Goal: Complete application form: Complete application form

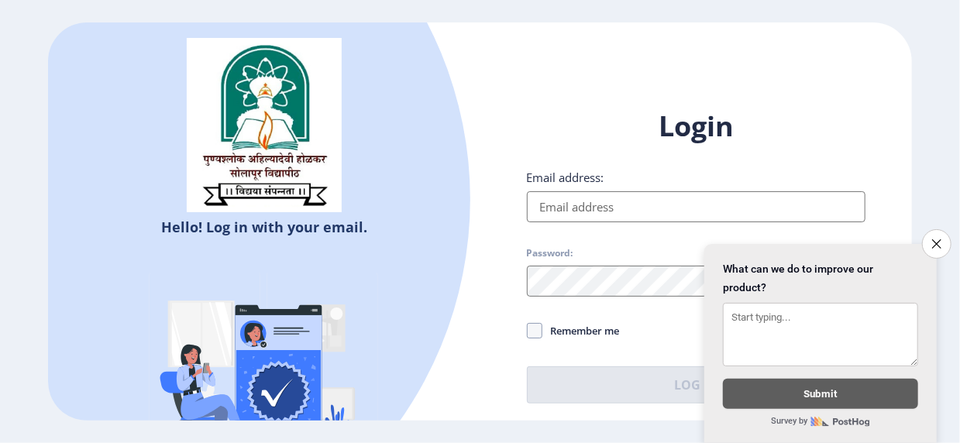
click at [571, 212] on input "Email address:" at bounding box center [696, 206] width 339 height 31
type input "[EMAIL_ADDRESS][PERSON_NAME][DOMAIN_NAME]"
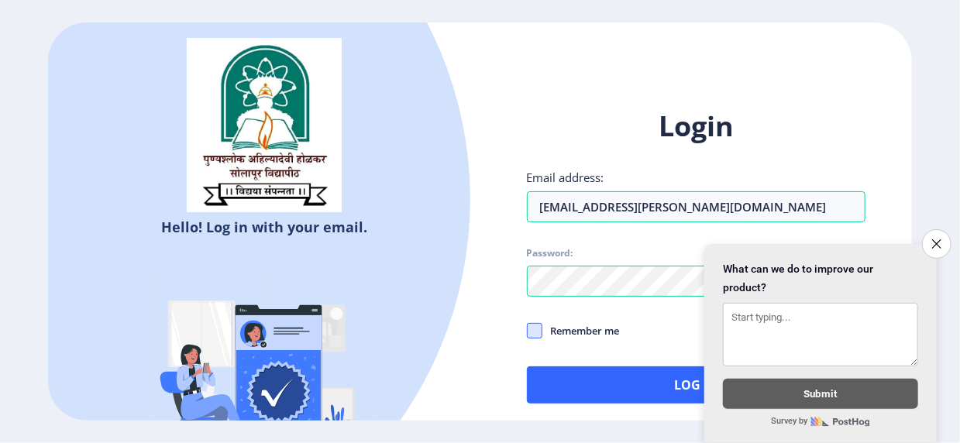
click at [540, 331] on span at bounding box center [534, 330] width 15 height 15
click at [528, 331] on input "Remember me" at bounding box center [527, 330] width 1 height 1
checkbox input "true"
click at [939, 239] on icon "Close survey" at bounding box center [936, 244] width 10 height 10
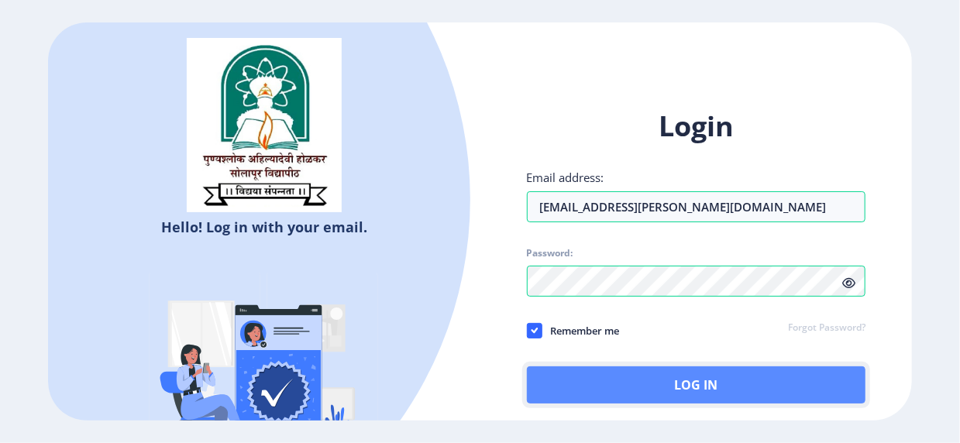
click at [684, 389] on button "Log In" at bounding box center [696, 385] width 339 height 37
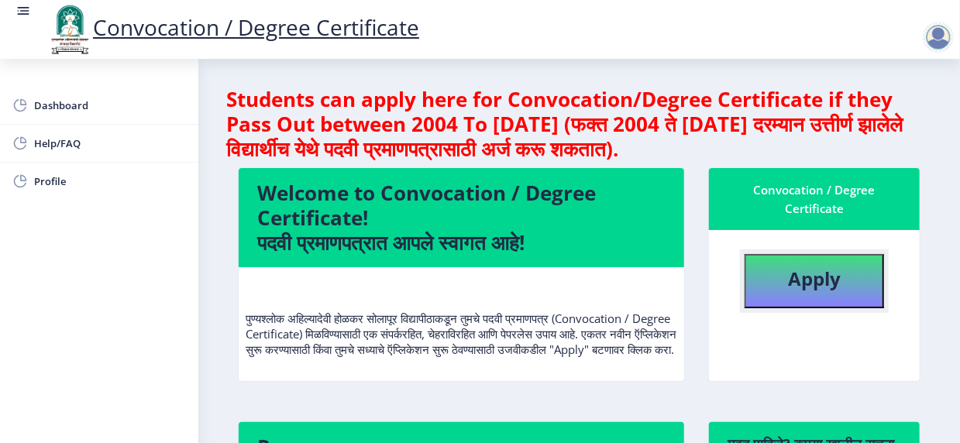
click at [821, 277] on b "Apply" at bounding box center [814, 279] width 53 height 26
select select
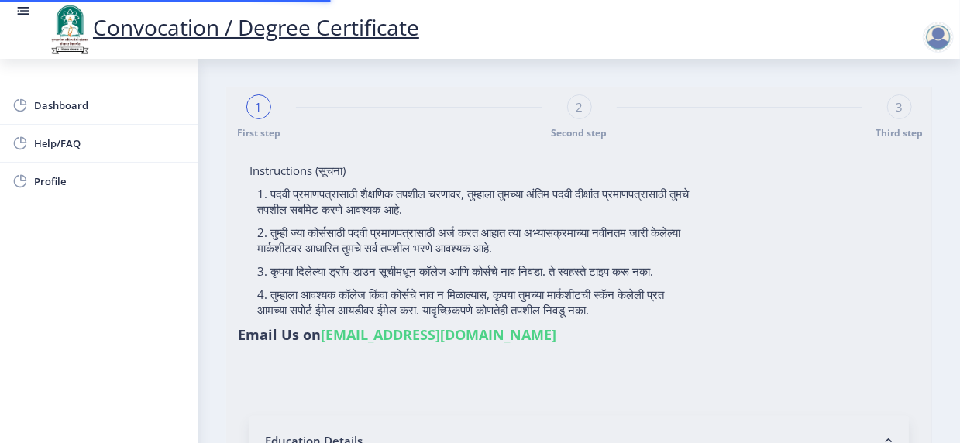
type input "[PERSON_NAME]"
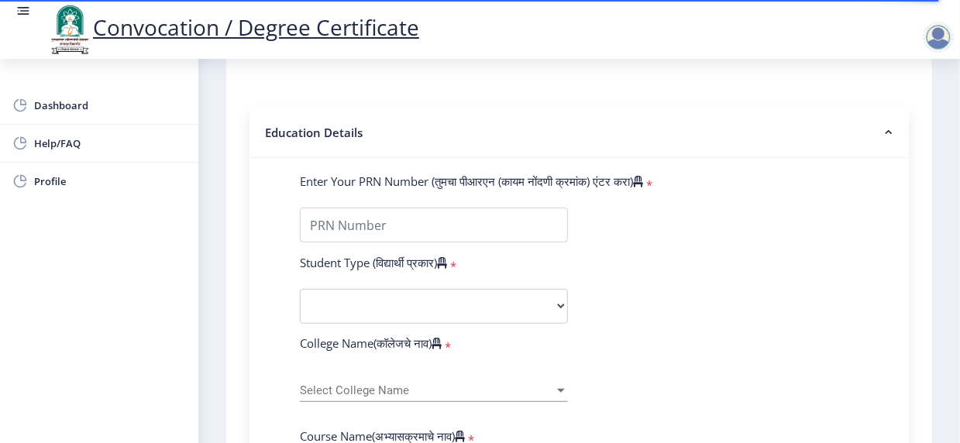
scroll to position [310, 0]
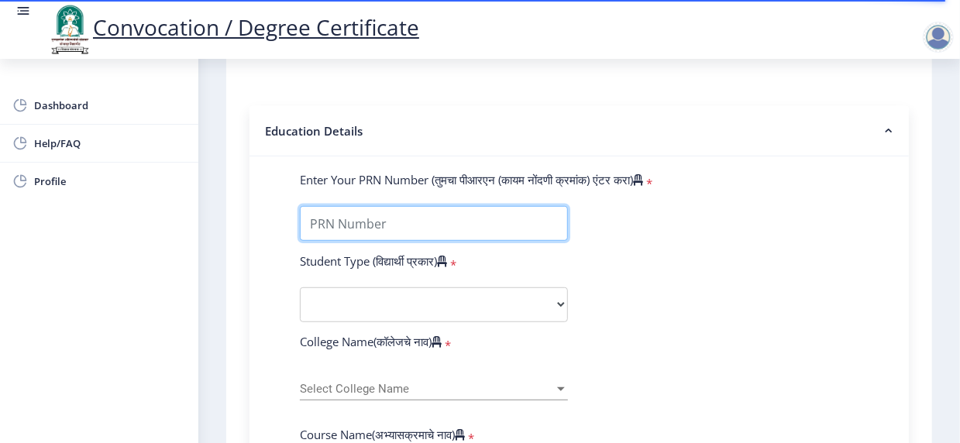
click at [375, 241] on input "Enter Your PRN Number (तुमचा पीआरएन (कायम नोंदणी क्रमांक) एंटर करा)" at bounding box center [434, 223] width 268 height 35
click at [348, 241] on input "Enter Your PRN Number (तुमचा पीआरएन (कायम नोंदणी क्रमांक) एंटर करा)" at bounding box center [434, 223] width 268 height 35
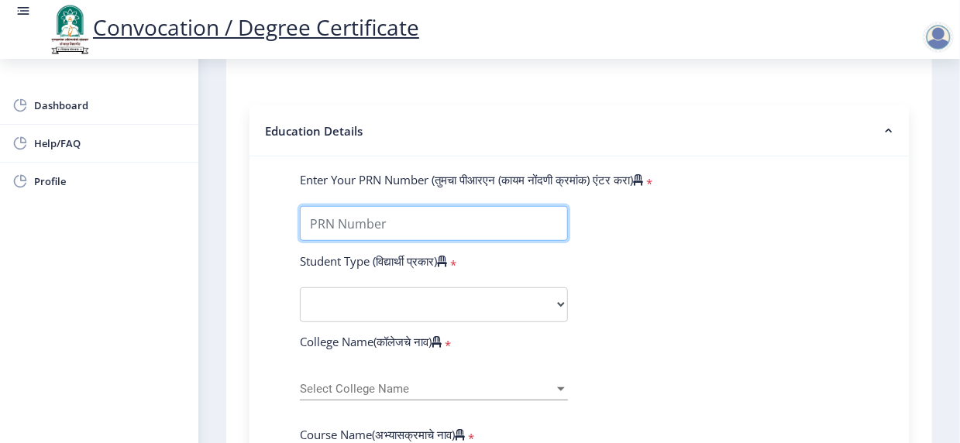
click at [396, 241] on input "Enter Your PRN Number (तुमचा पीआरएन (कायम नोंदणी क्रमांक) एंटर करा)" at bounding box center [434, 223] width 268 height 35
click at [338, 241] on input "Enter Your PRN Number (तुमचा पीआरएन (कायम नोंदणी क्रमांक) एंटर करा)" at bounding box center [434, 223] width 268 height 35
click at [364, 241] on input "Enter Your PRN Number (तुमचा पीआरएन (कायम नोंदणी क्रमांक) एंटर करा)" at bounding box center [434, 223] width 268 height 35
click at [381, 241] on input "Enter Your PRN Number (तुमचा पीआरएन (कायम नोंदणी क्रमांक) एंटर करा)" at bounding box center [434, 223] width 268 height 35
type input "202301053075717"
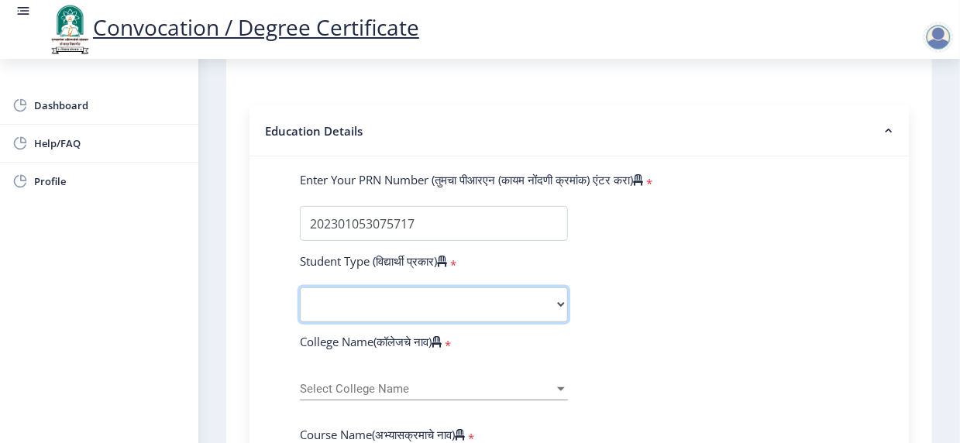
click at [556, 322] on select "Select Student Type Regular External" at bounding box center [434, 304] width 268 height 35
select select "Regular"
click at [300, 318] on select "Select Student Type Regular External" at bounding box center [434, 304] width 268 height 35
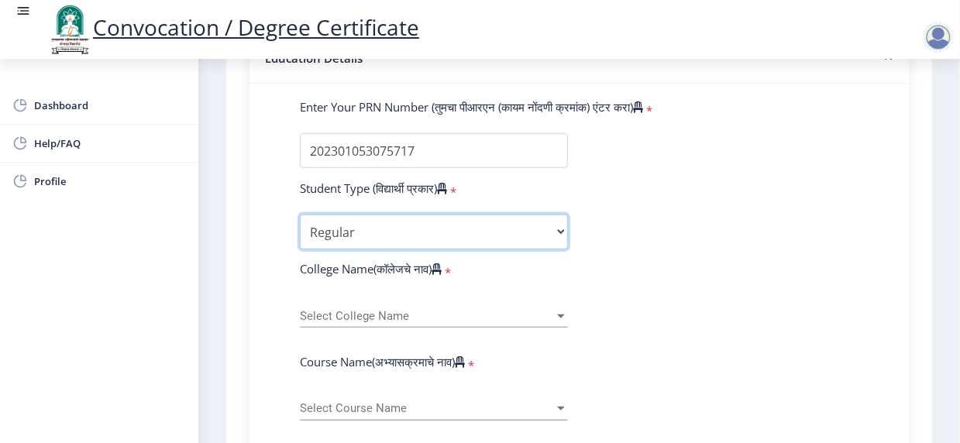
scroll to position [387, 0]
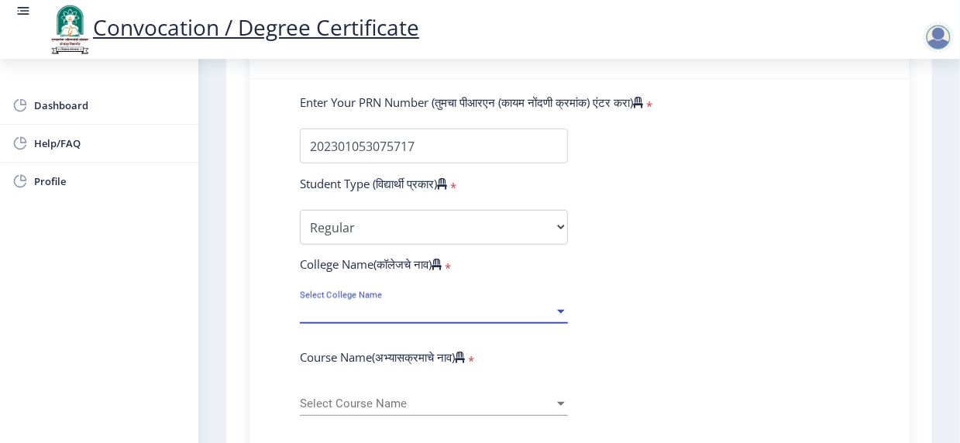
click at [555, 318] on div at bounding box center [561, 311] width 14 height 13
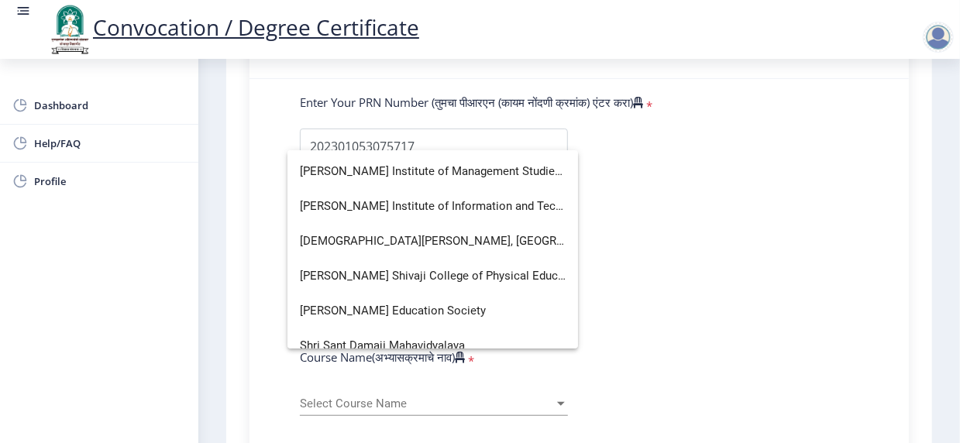
scroll to position [4029, 0]
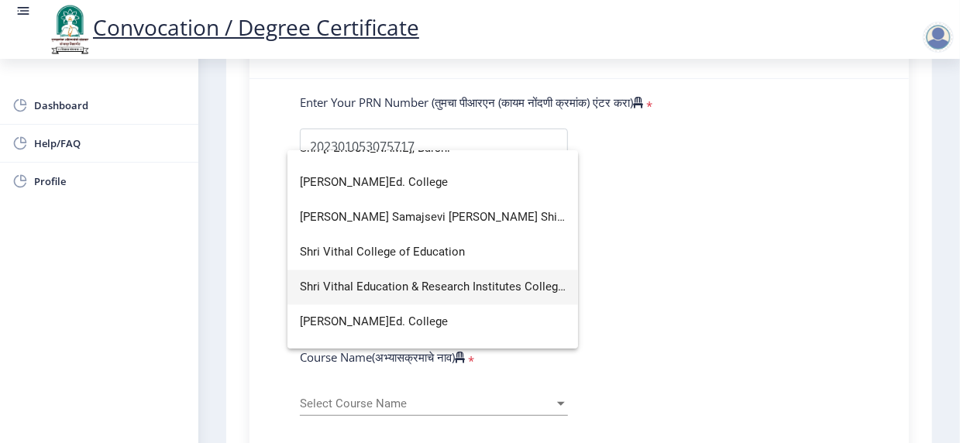
click at [458, 287] on span "Shri Vithal Education & Research Institutes College of Pharmacy, [GEOGRAPHIC_DA…" at bounding box center [433, 287] width 266 height 35
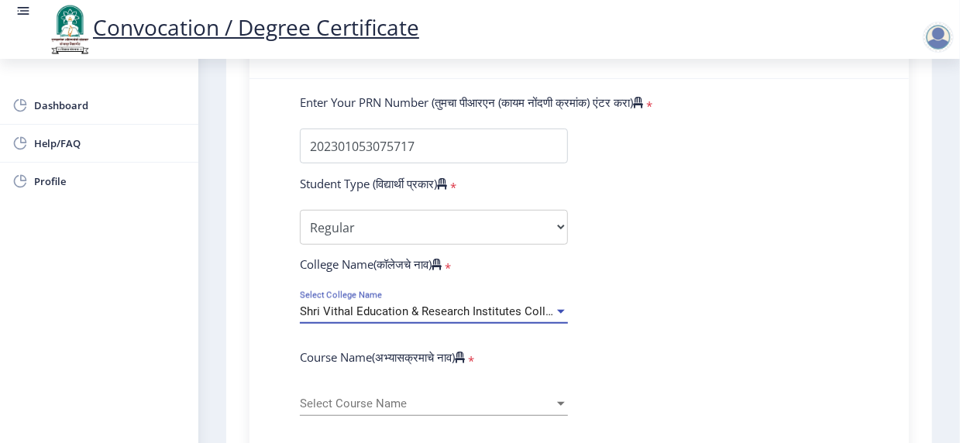
click at [533, 318] on span "Shri Vithal Education & Research Institutes College of Pharmacy, [GEOGRAPHIC_DA…" at bounding box center [524, 312] width 449 height 14
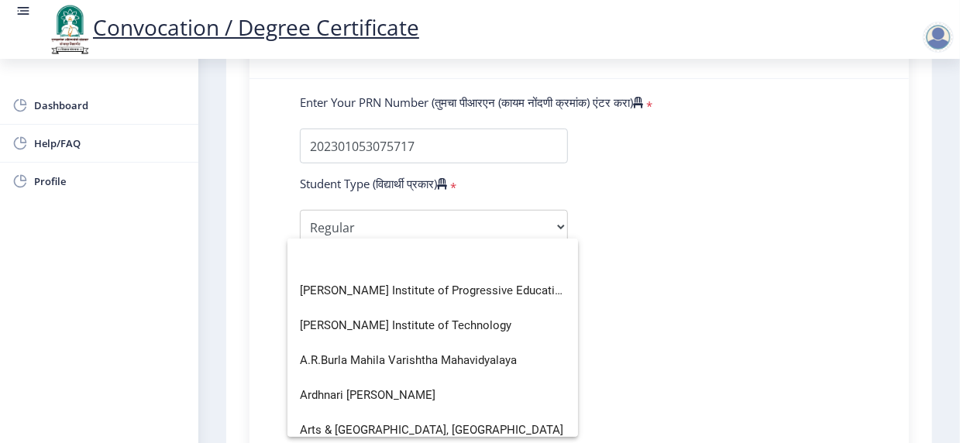
click at [684, 311] on div at bounding box center [480, 221] width 960 height 443
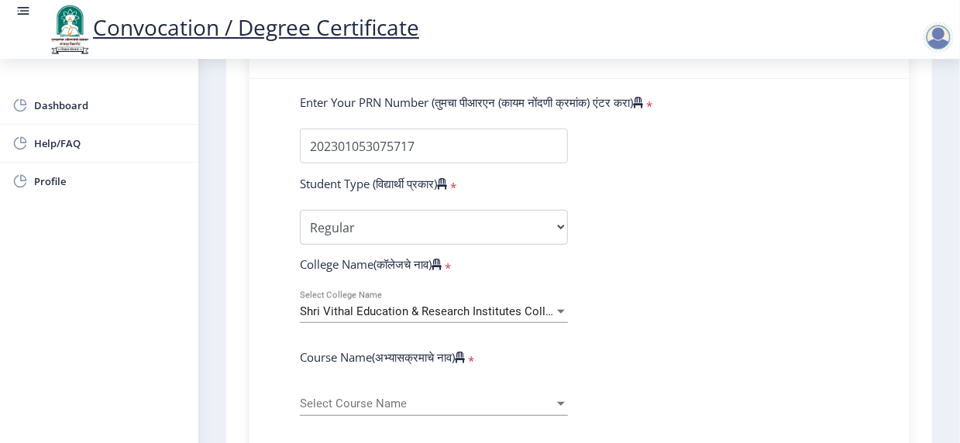
click at [560, 318] on div at bounding box center [561, 311] width 14 height 13
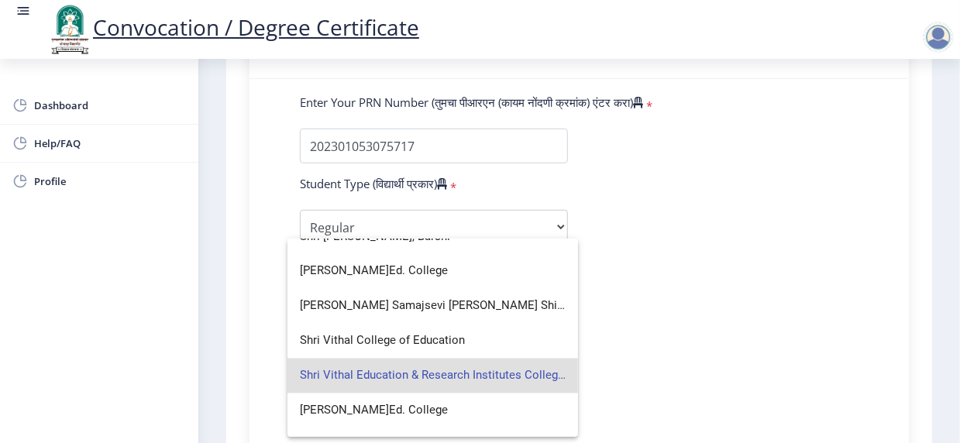
click at [546, 378] on span "Shri Vithal Education & Research Institutes College of Pharmacy, [GEOGRAPHIC_DA…" at bounding box center [433, 376] width 266 height 35
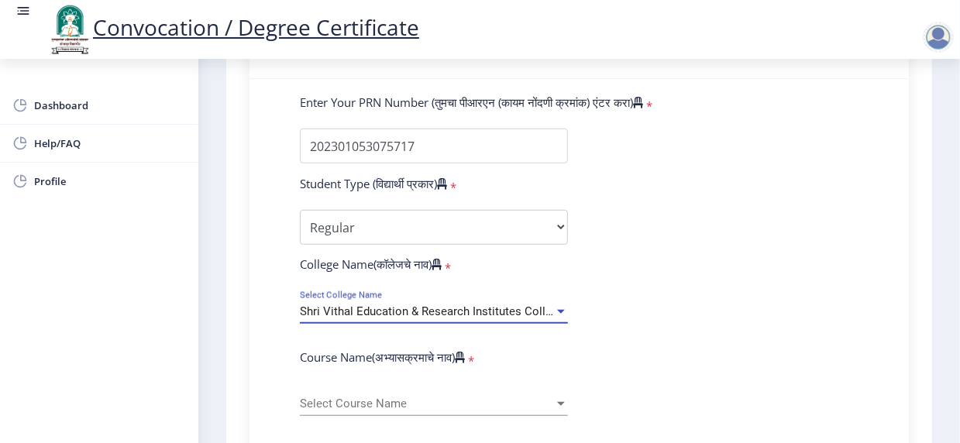
click at [412, 318] on span "Shri Vithal Education & Research Institutes College of Pharmacy, [GEOGRAPHIC_DA…" at bounding box center [524, 312] width 449 height 14
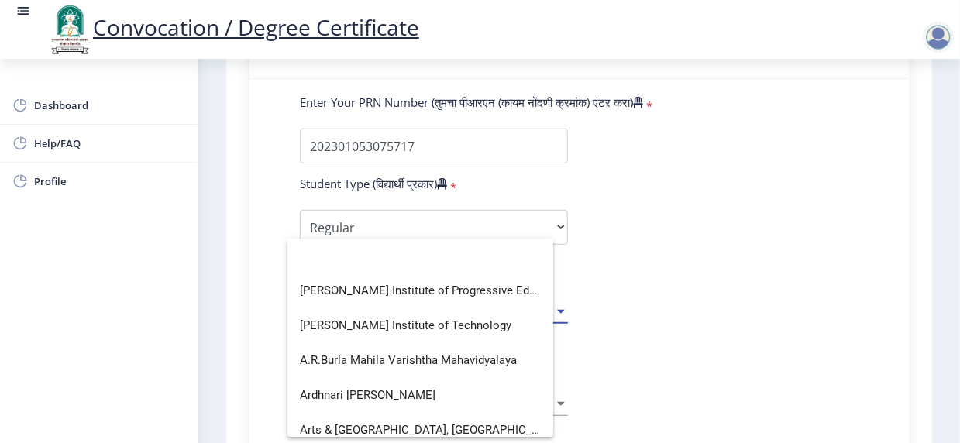
scroll to position [0, 0]
click at [661, 360] on div at bounding box center [480, 221] width 960 height 443
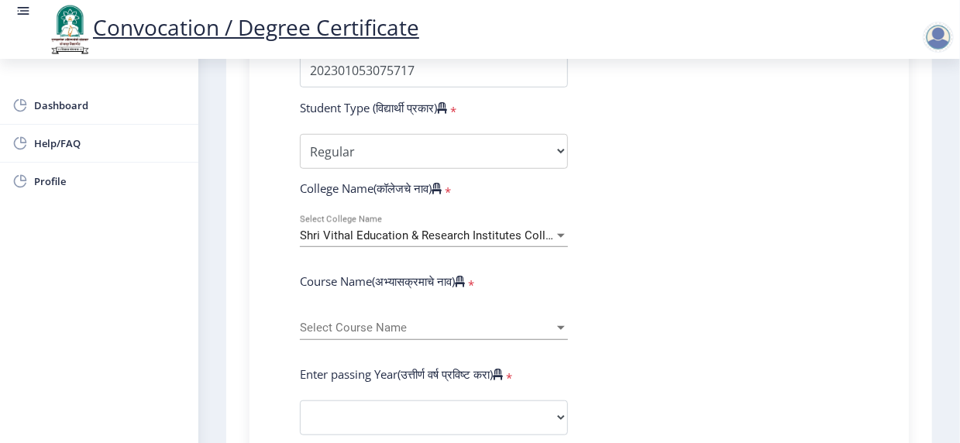
scroll to position [465, 0]
click at [558, 329] on div at bounding box center [561, 327] width 8 height 4
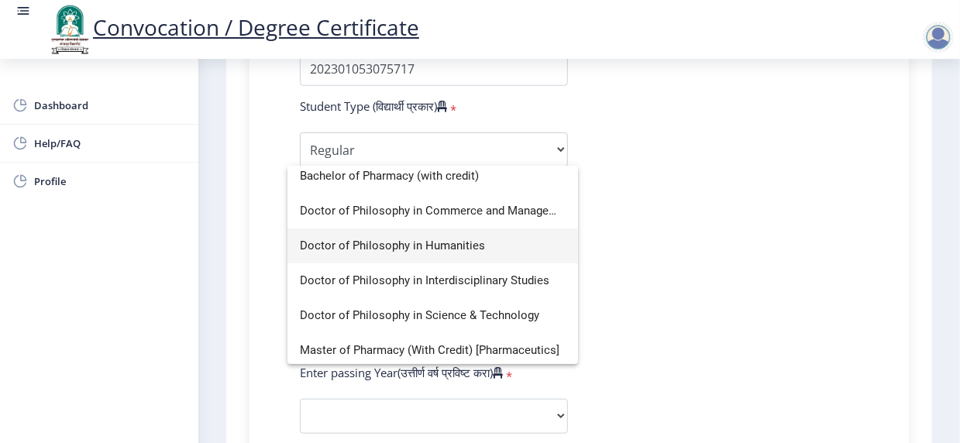
scroll to position [45, 0]
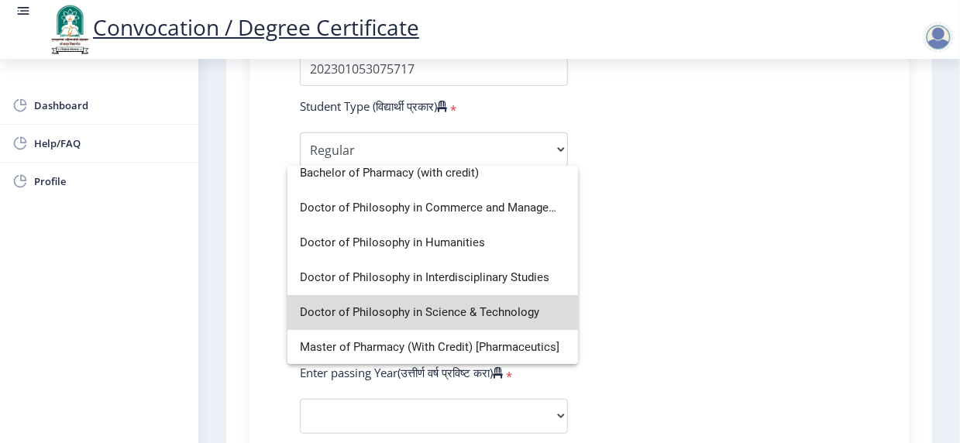
click at [441, 310] on span "Doctor of Philosophy in Science & Technology" at bounding box center [433, 312] width 266 height 35
select select "January"
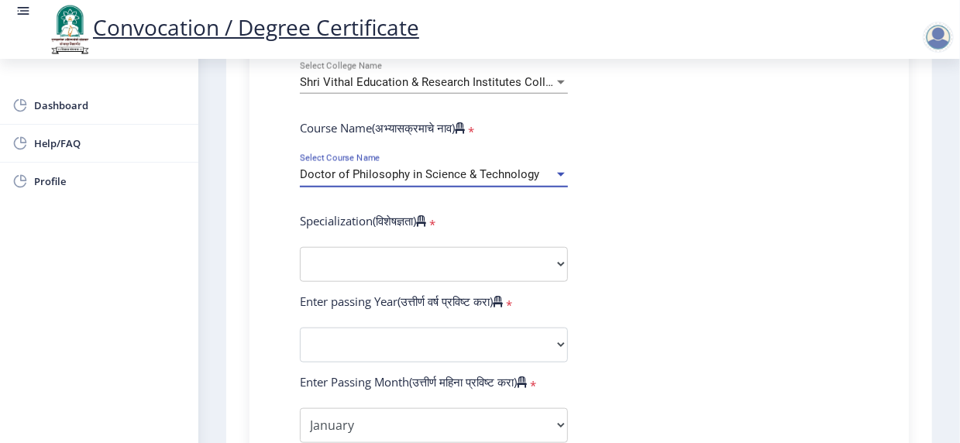
scroll to position [620, 0]
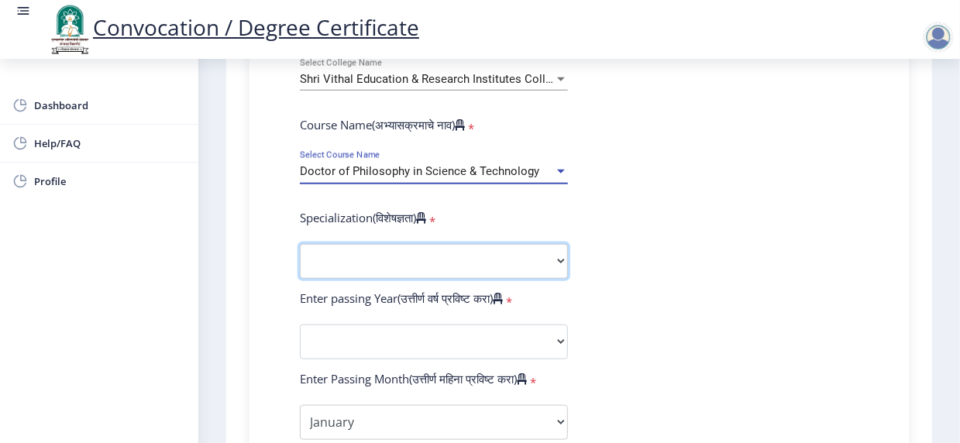
click at [558, 279] on select "Specialization Biotechnology Botany Chemistry Civil Engineering Computer Scienc…" at bounding box center [434, 261] width 268 height 35
select select "Mechanical Engineering"
click at [300, 274] on select "Specialization Biotechnology Botany Chemistry Civil Engineering Computer Scienc…" at bounding box center [434, 261] width 268 height 35
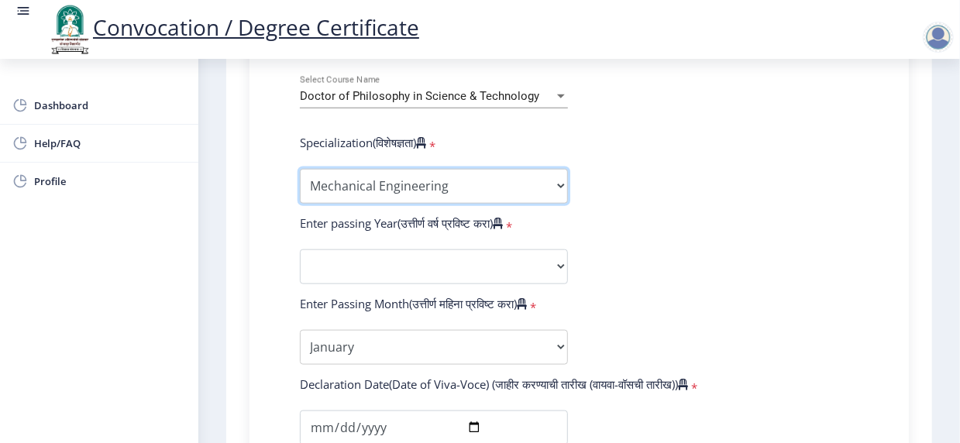
scroll to position [697, 0]
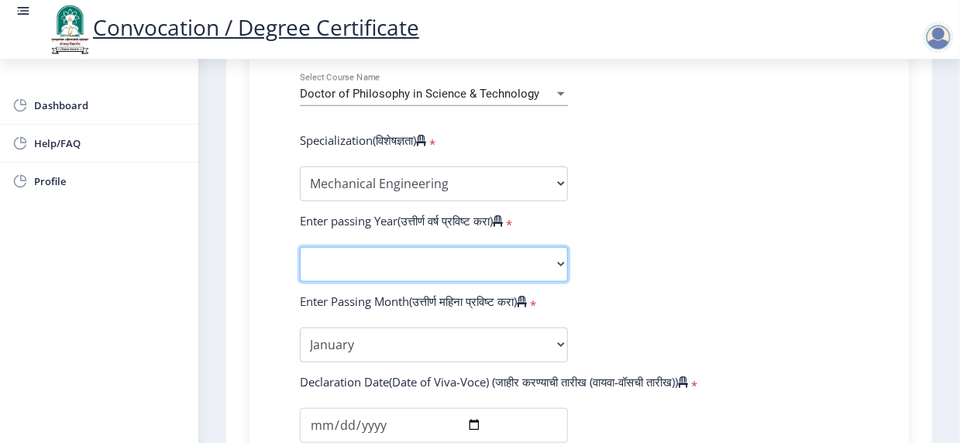
click at [425, 280] on select "2025 2024 2023 2022 2021 2020 2019 2018 2017 2016 2015 2014 2013 2012 2011 2010…" at bounding box center [434, 264] width 268 height 35
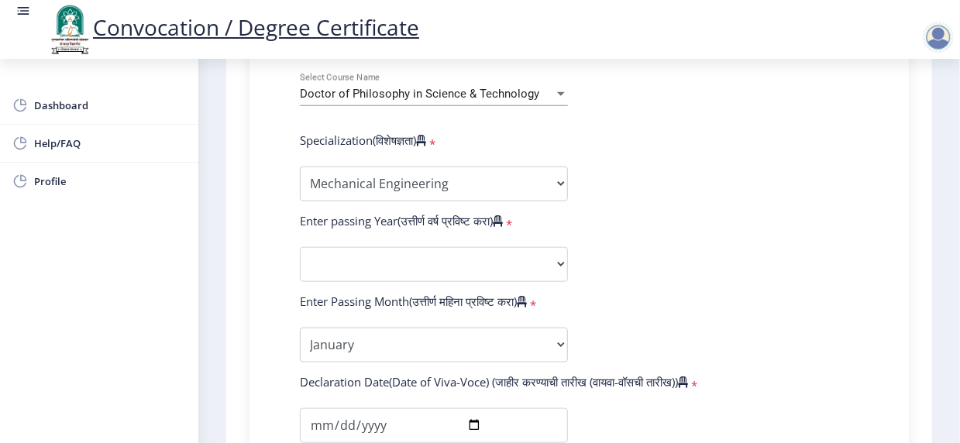
click at [669, 289] on form "Enter Your PRN Number (तुमचा पीआरएन (कायम नोंदणी क्रमांक) एंटर करा) * Student T…" at bounding box center [579, 276] width 582 height 983
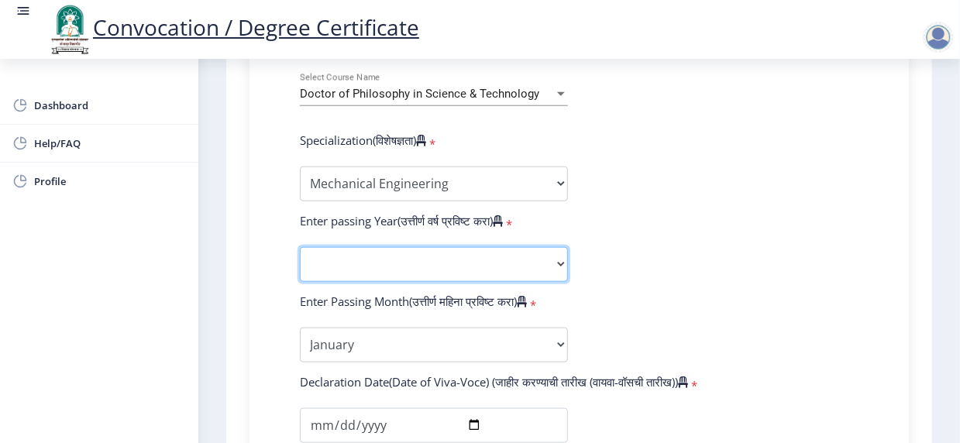
click at [557, 282] on select "2025 2024 2023 2022 2021 2020 2019 2018 2017 2016 2015 2014 2013 2012 2011 2010…" at bounding box center [434, 264] width 268 height 35
select select "2025"
click at [300, 277] on select "2025 2024 2023 2022 2021 2020 2019 2018 2017 2016 2015 2014 2013 2012 2011 2010…" at bounding box center [434, 264] width 268 height 35
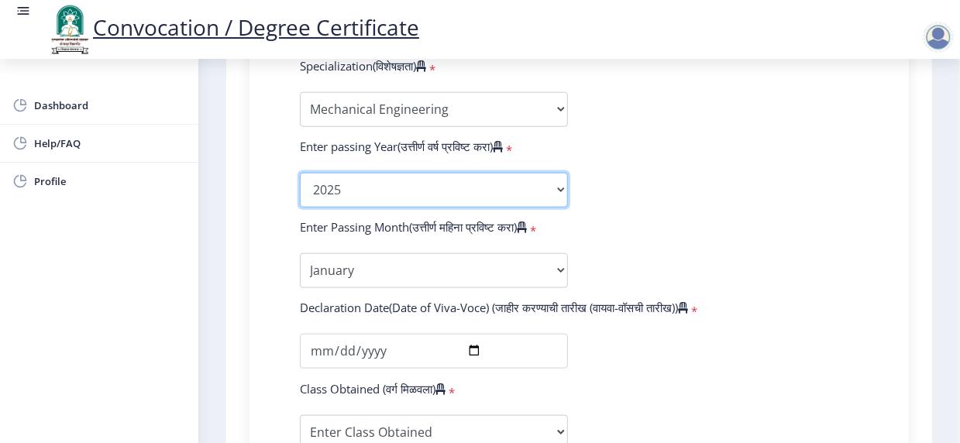
scroll to position [775, 0]
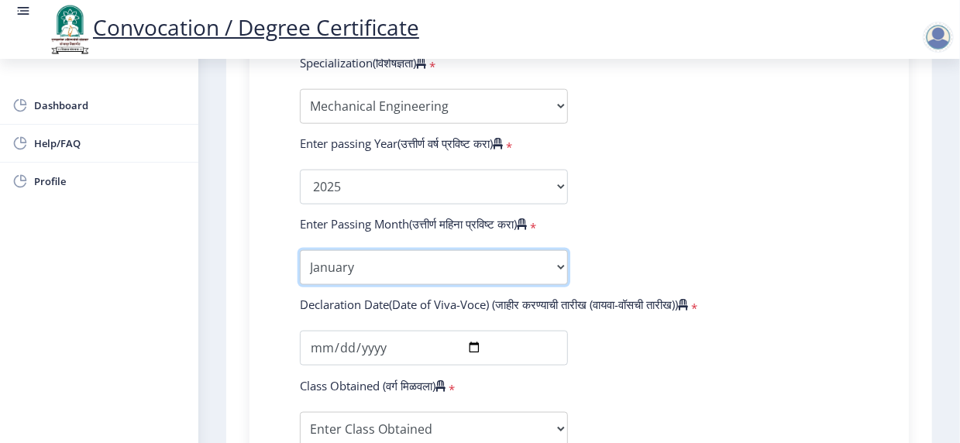
click at [556, 285] on select "Enter Passing Month January February March April May June July August September…" at bounding box center [434, 267] width 268 height 35
select select "August"
click at [300, 280] on select "Enter Passing Month January February March April May June July August September…" at bounding box center [434, 267] width 268 height 35
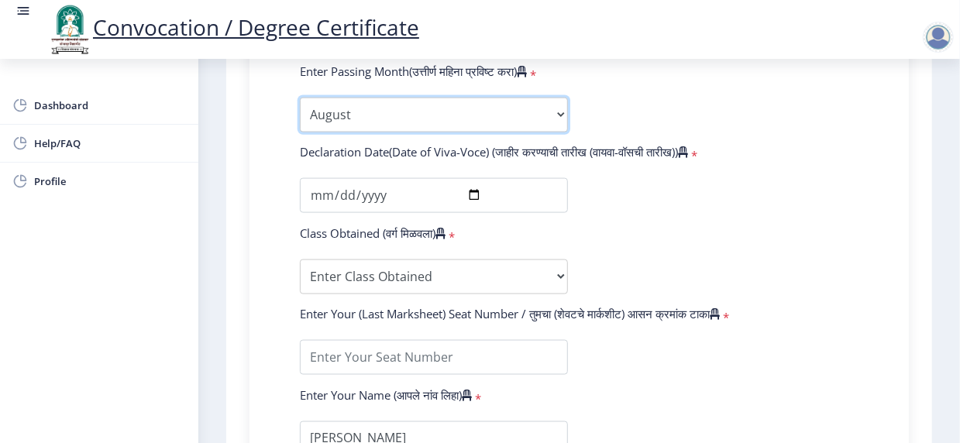
scroll to position [930, 0]
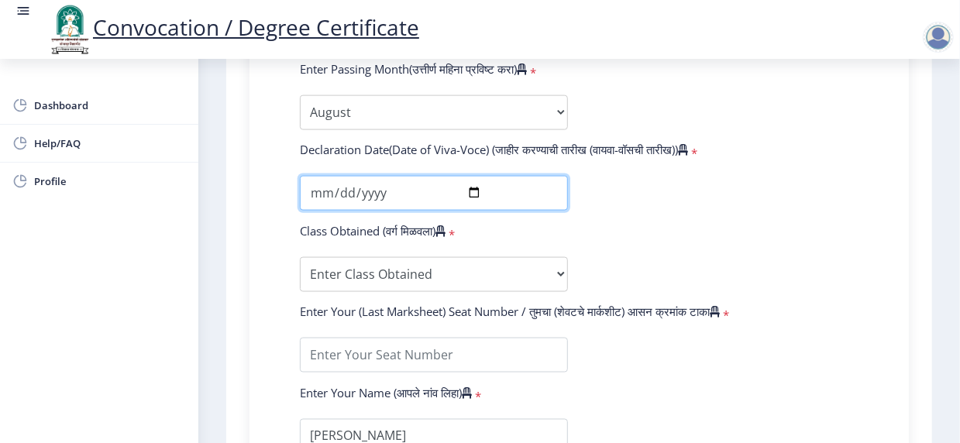
click at [321, 211] on input "date" at bounding box center [434, 193] width 268 height 35
click at [476, 211] on input "date" at bounding box center [434, 193] width 268 height 35
type input "[DATE]"
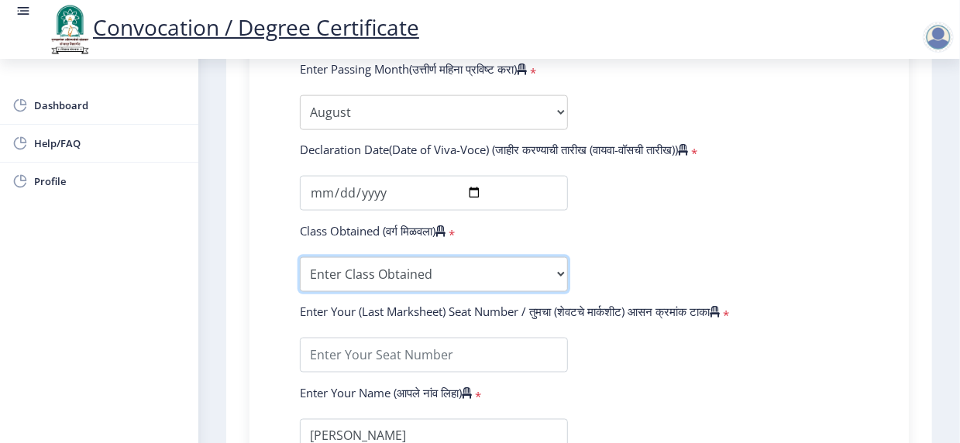
click at [559, 292] on select "Enter Class Obtained FIRST CLASS WITH DISTINCTION FIRST CLASS HIGHER SECOND CLA…" at bounding box center [434, 274] width 268 height 35
select select "Grade A+"
click at [300, 287] on select "Enter Class Obtained FIRST CLASS WITH DISTINCTION FIRST CLASS HIGHER SECOND CLA…" at bounding box center [434, 274] width 268 height 35
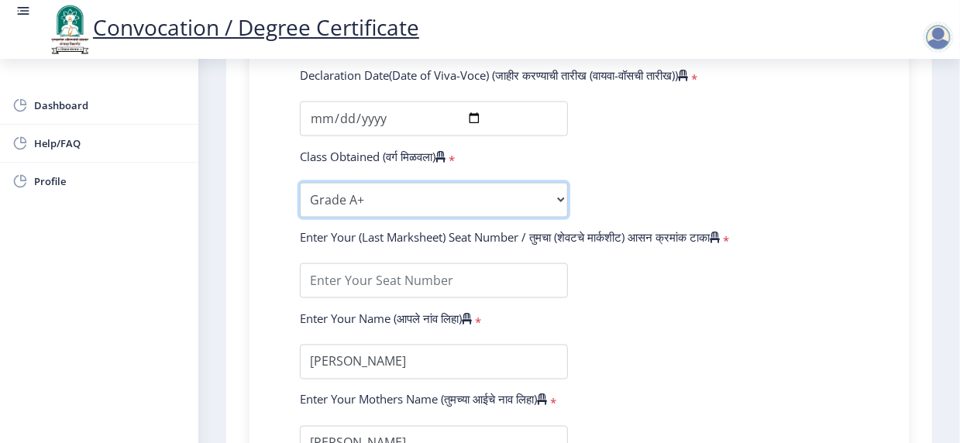
scroll to position [1007, 0]
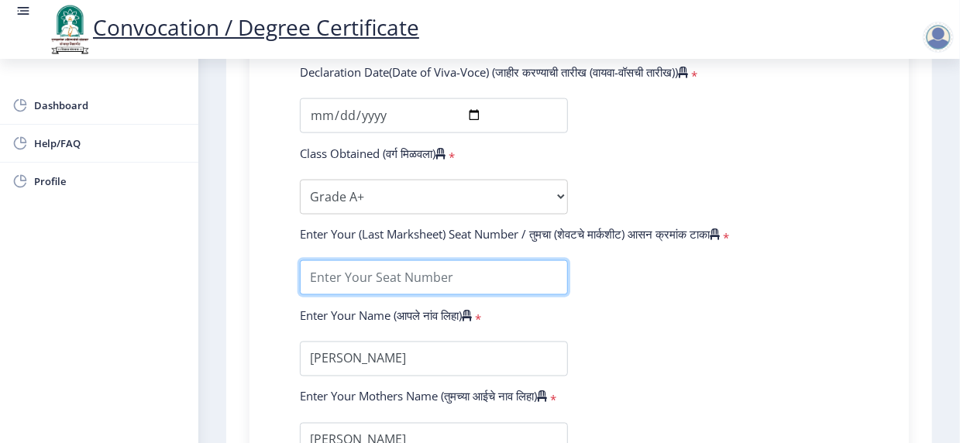
click at [443, 295] on input "textarea" at bounding box center [434, 277] width 268 height 35
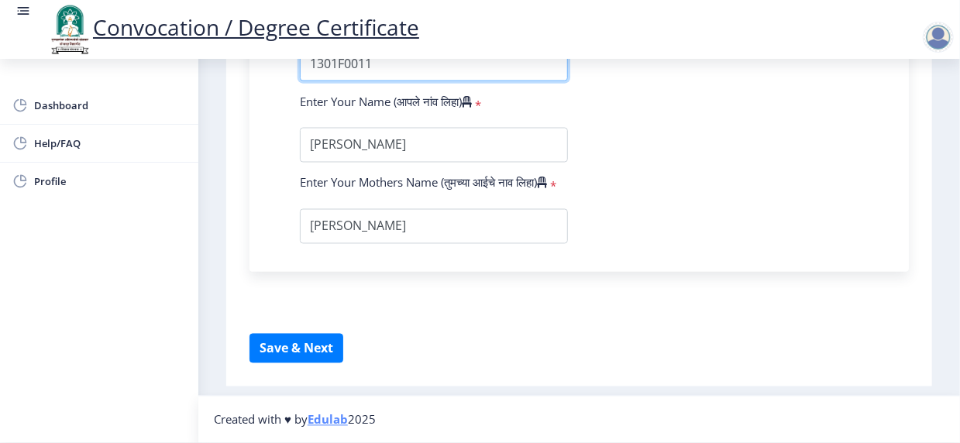
scroll to position [1266, 0]
type input "1301F0011"
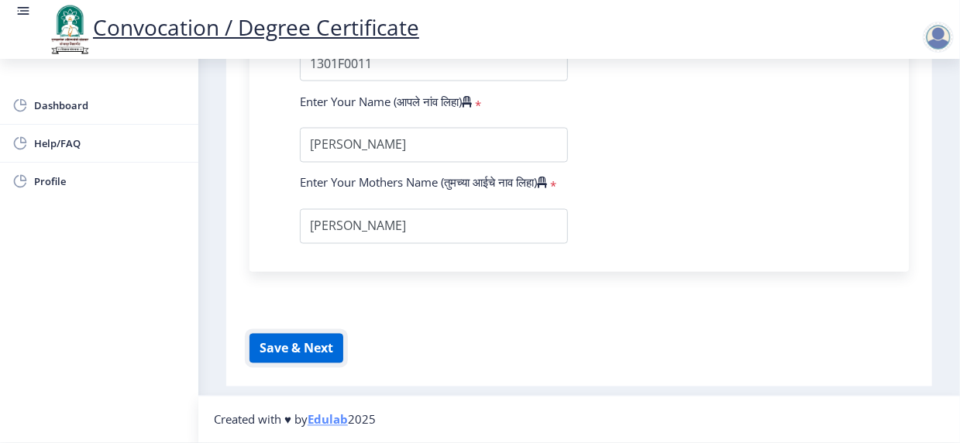
click at [304, 345] on button "Save & Next" at bounding box center [297, 348] width 94 height 29
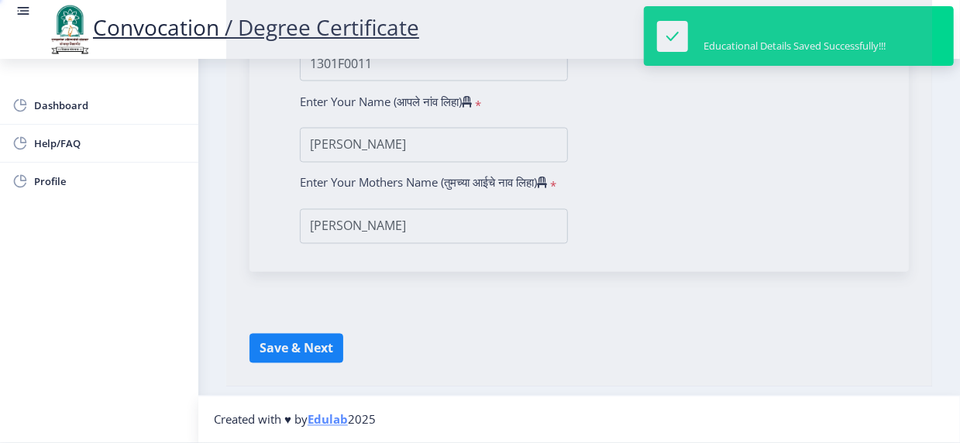
select select
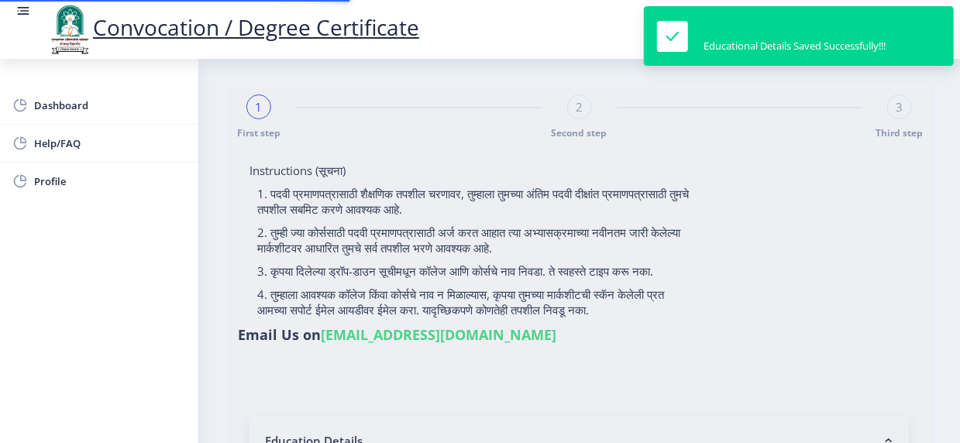
type input "[PERSON_NAME]"
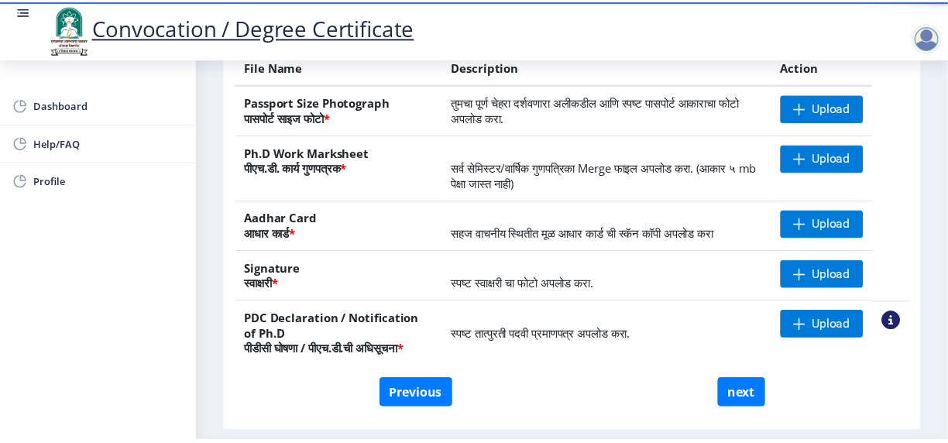
scroll to position [310, 0]
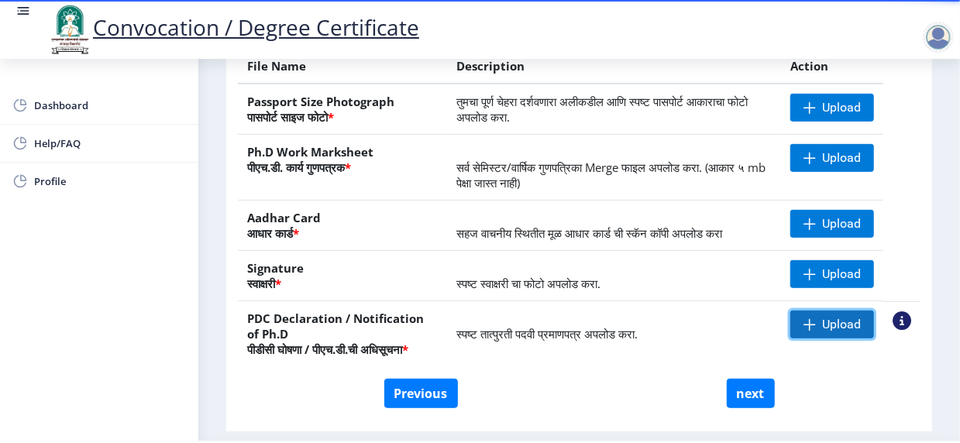
click at [840, 330] on span "Upload" at bounding box center [841, 324] width 39 height 15
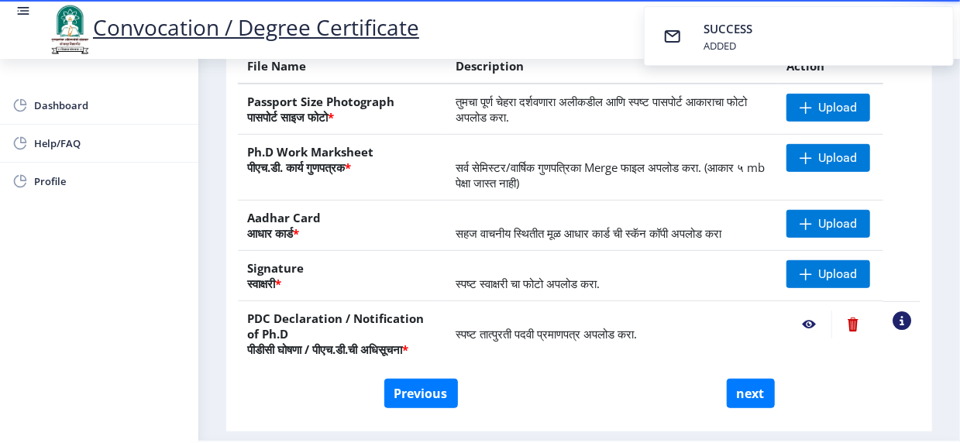
click at [807, 336] on nb-action at bounding box center [808, 325] width 45 height 28
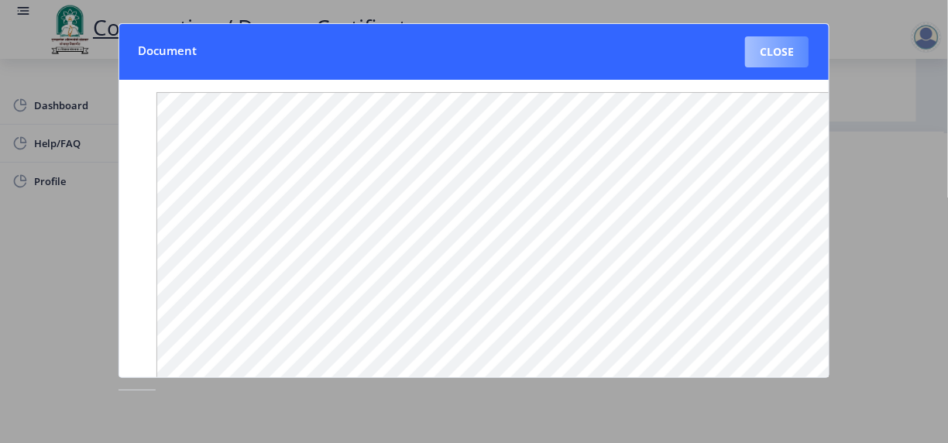
click at [777, 48] on button "Close" at bounding box center [777, 51] width 64 height 31
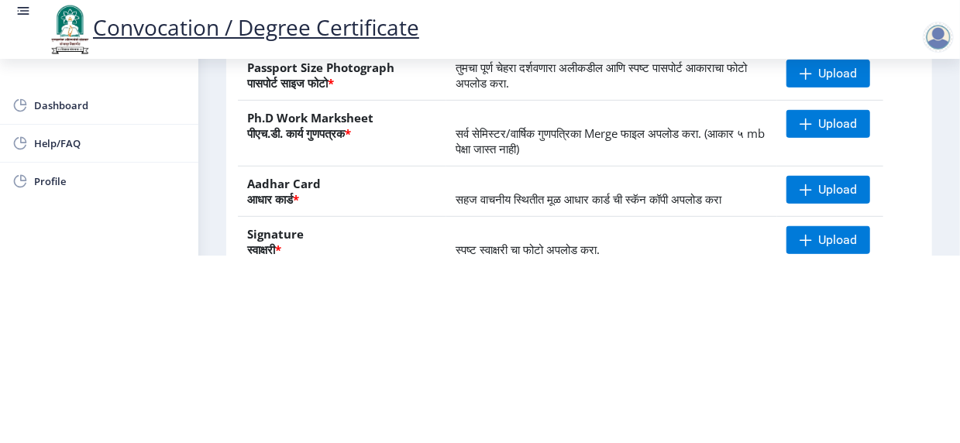
scroll to position [155, 0]
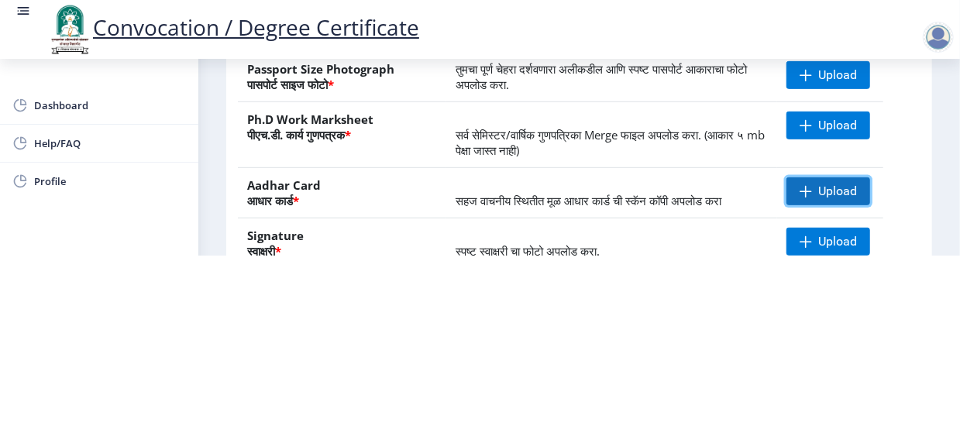
click at [834, 189] on span "Upload" at bounding box center [837, 191] width 39 height 15
click at [833, 193] on span "Upload" at bounding box center [837, 191] width 39 height 15
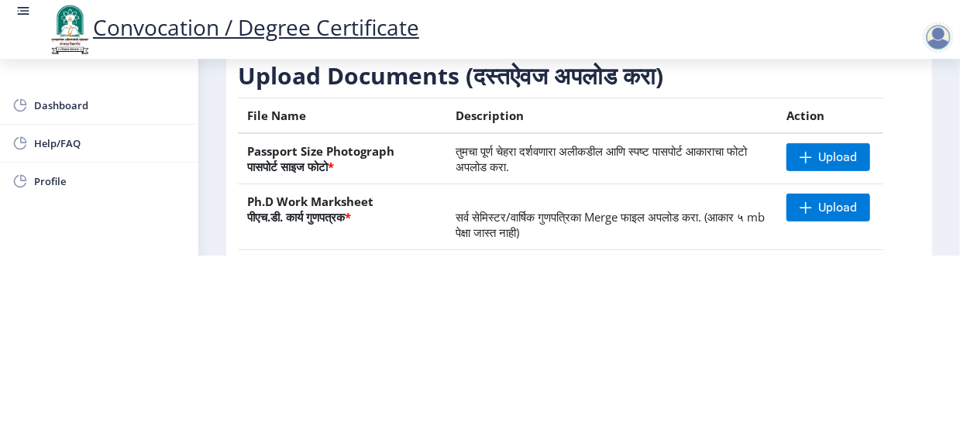
scroll to position [77, 0]
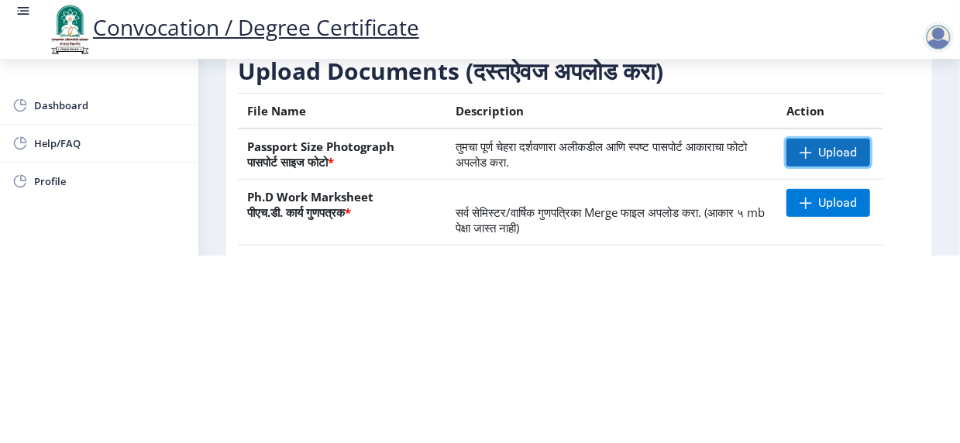
click at [828, 157] on span "Upload" at bounding box center [837, 152] width 39 height 15
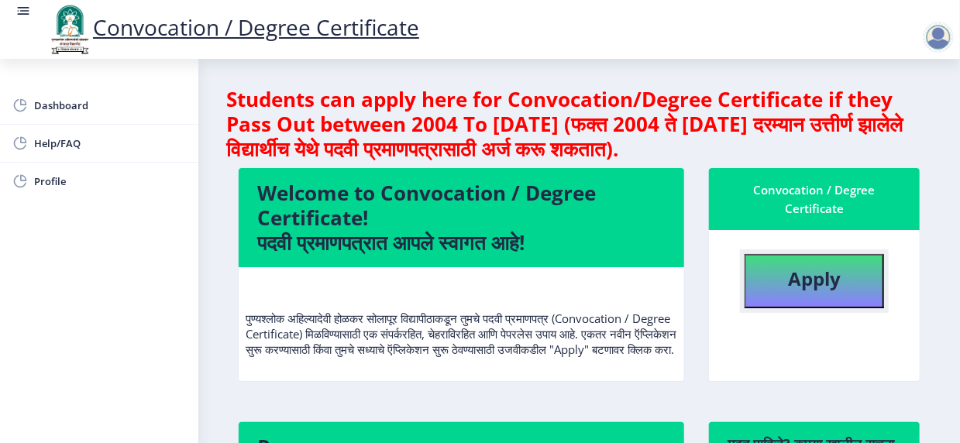
click at [800, 277] on b "Apply" at bounding box center [814, 279] width 53 height 26
select select
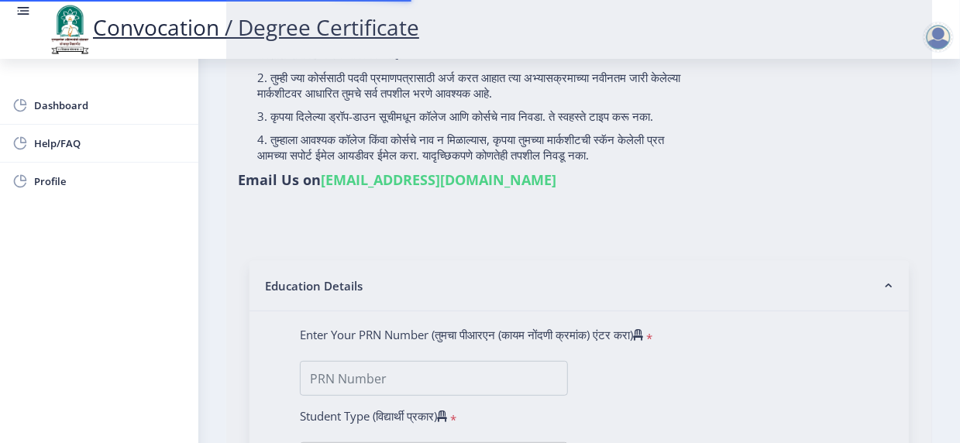
type input "[PERSON_NAME]"
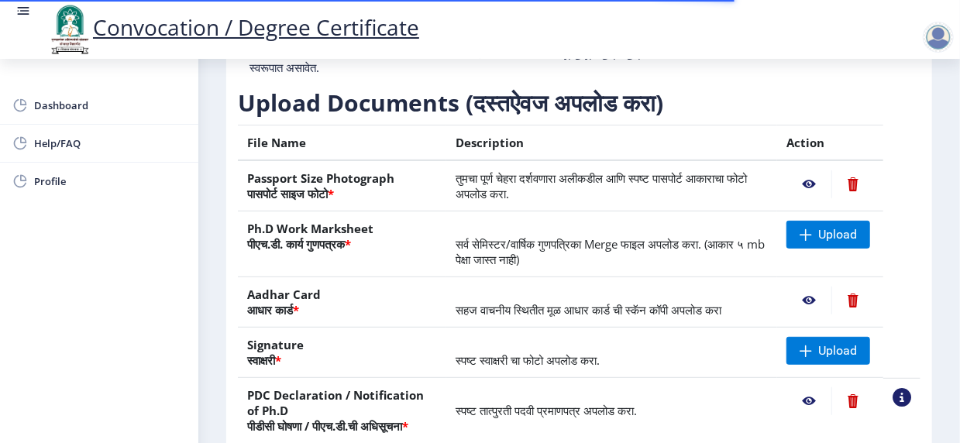
scroll to position [232, 0]
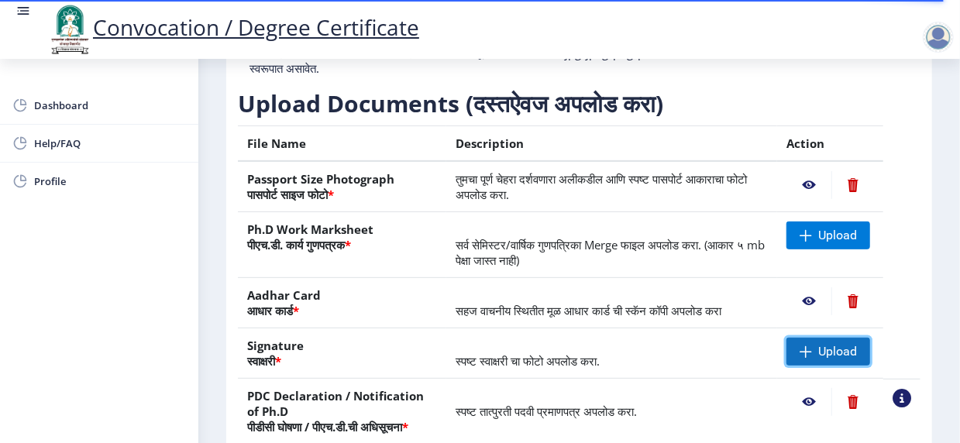
click at [821, 360] on span "Upload" at bounding box center [837, 351] width 39 height 15
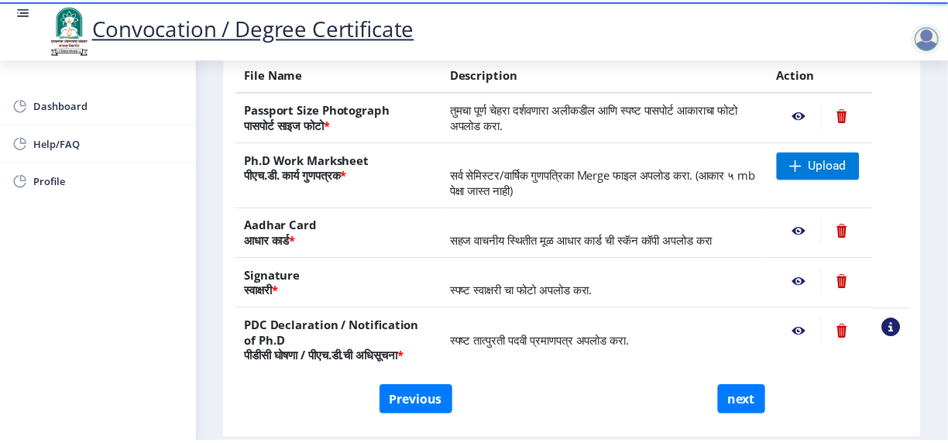
scroll to position [305, 0]
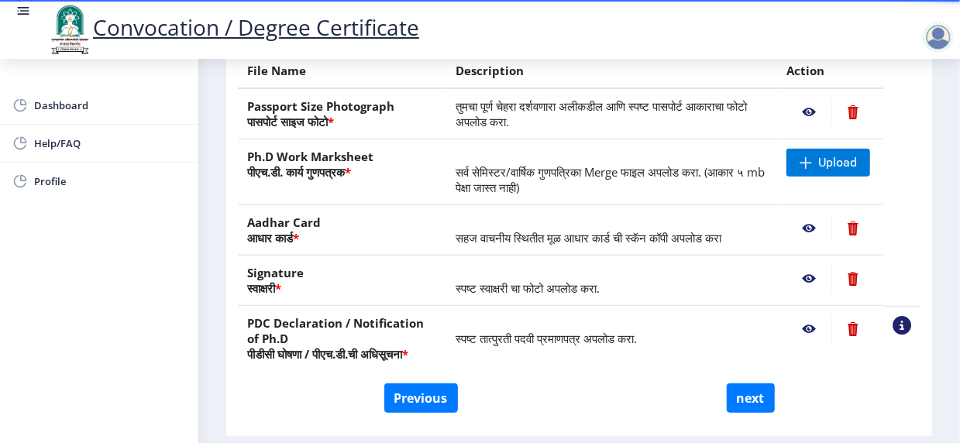
click at [813, 243] on nb-action at bounding box center [808, 229] width 45 height 28
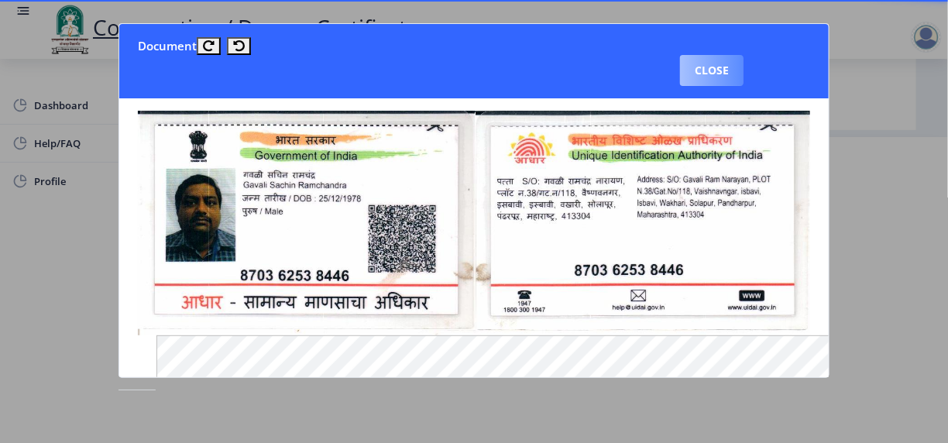
click at [705, 64] on button "Close" at bounding box center [712, 70] width 64 height 31
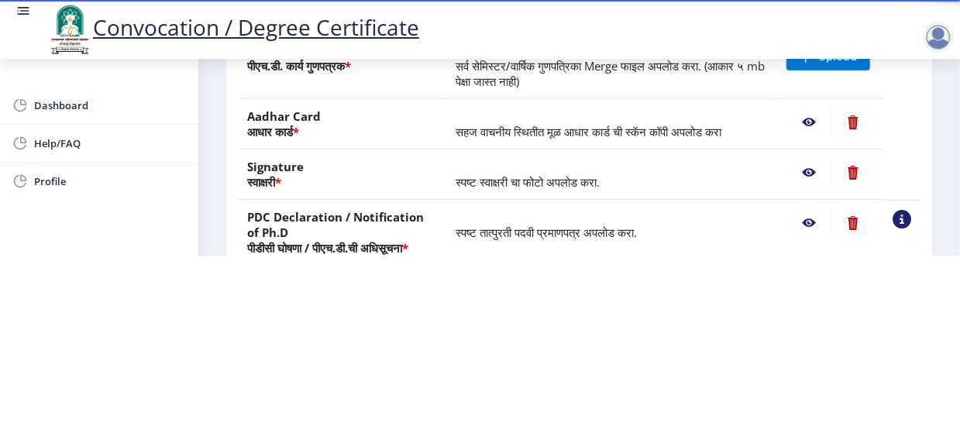
scroll to position [228, 0]
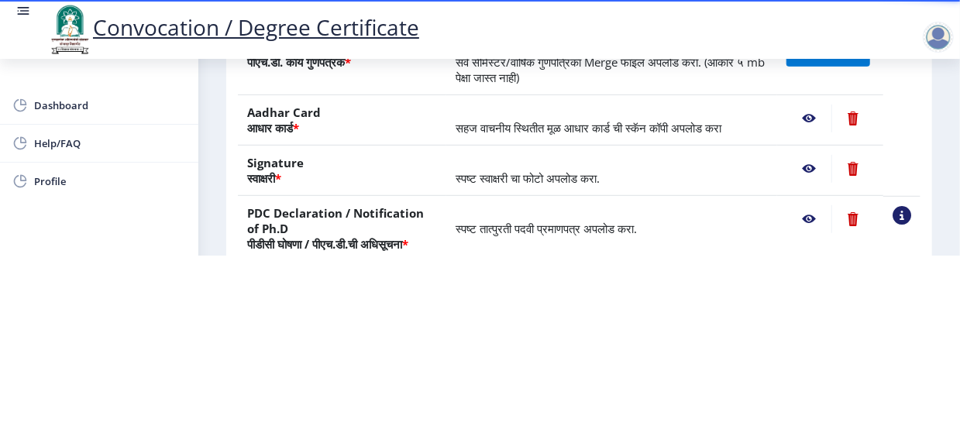
click at [803, 169] on nb-action at bounding box center [808, 169] width 45 height 28
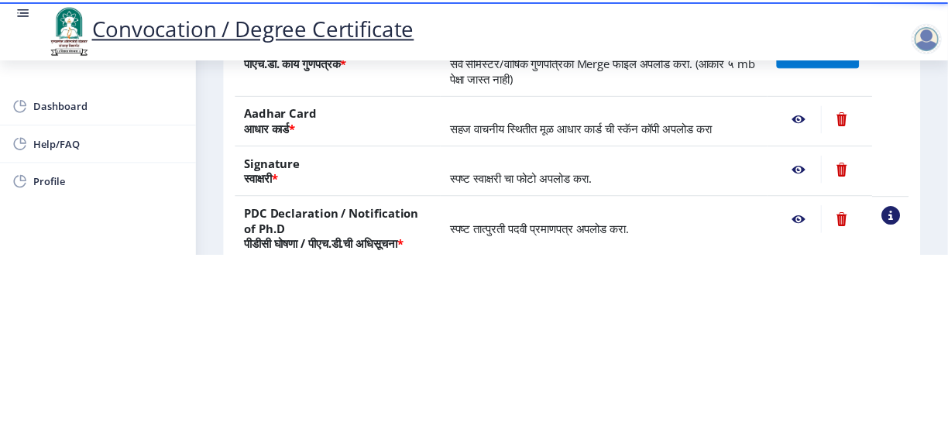
scroll to position [0, 0]
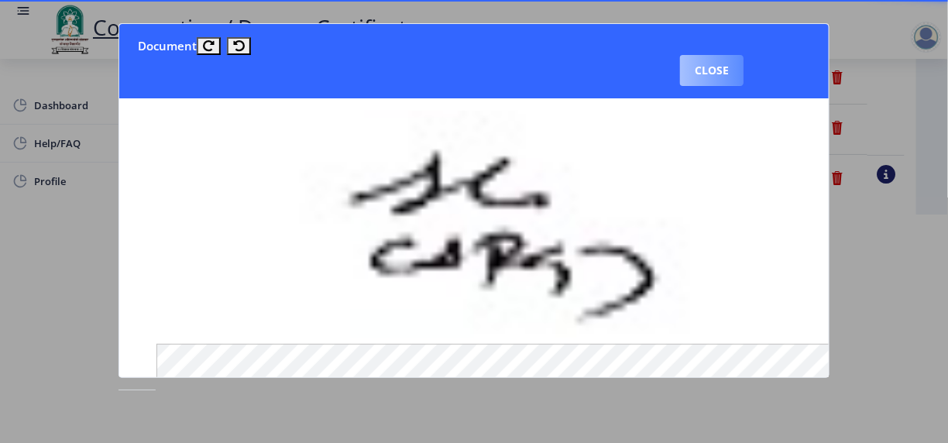
click at [709, 71] on button "Close" at bounding box center [712, 70] width 64 height 31
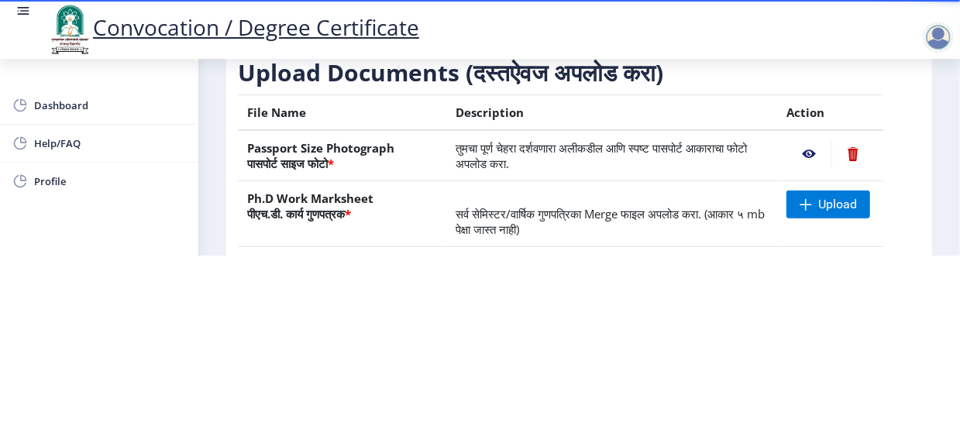
scroll to position [77, 0]
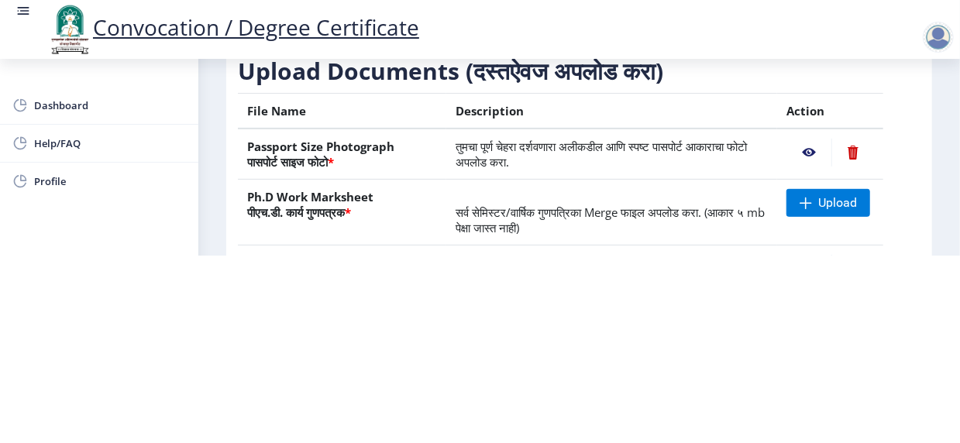
click at [807, 154] on nb-action at bounding box center [808, 153] width 45 height 28
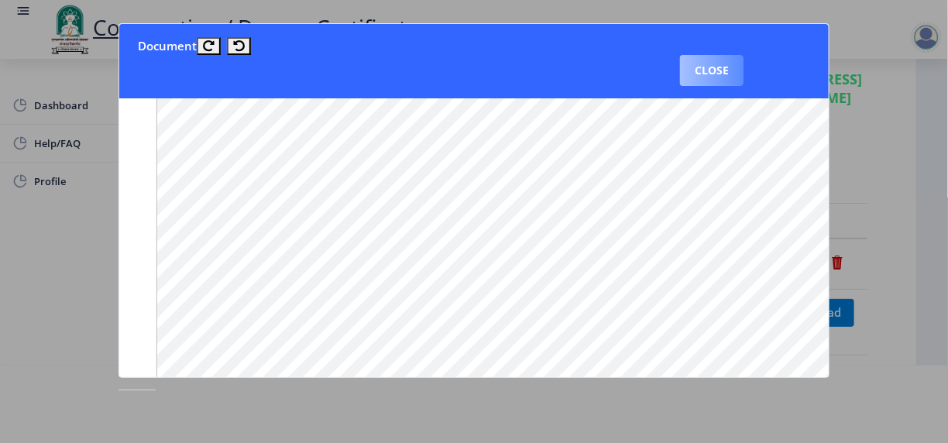
click at [720, 65] on button "Close" at bounding box center [712, 70] width 64 height 31
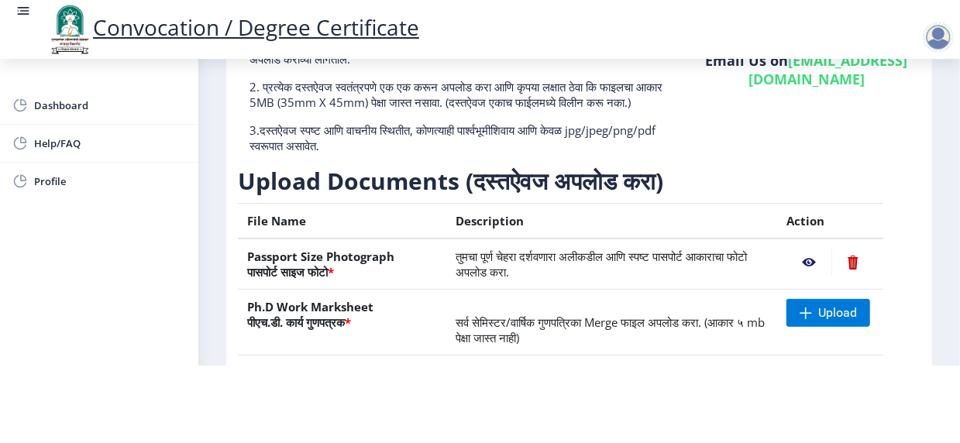
click at [853, 277] on nb-action at bounding box center [852, 263] width 43 height 28
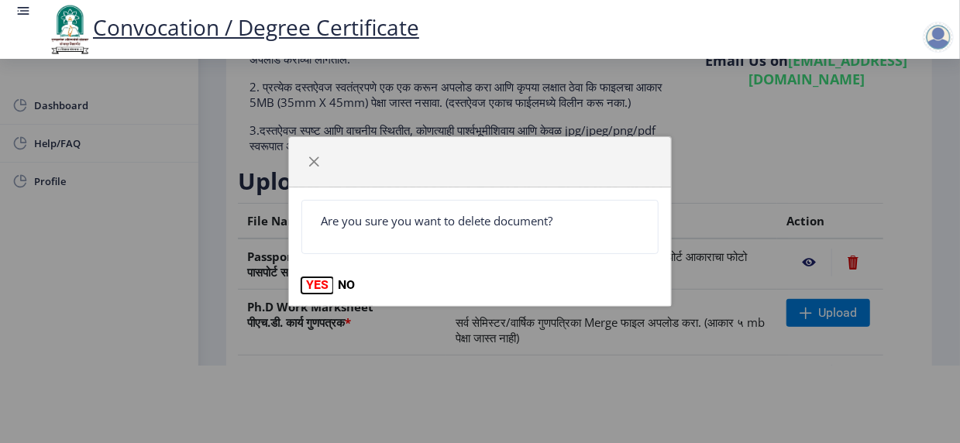
click at [315, 283] on button "YES" at bounding box center [317, 284] width 32 height 15
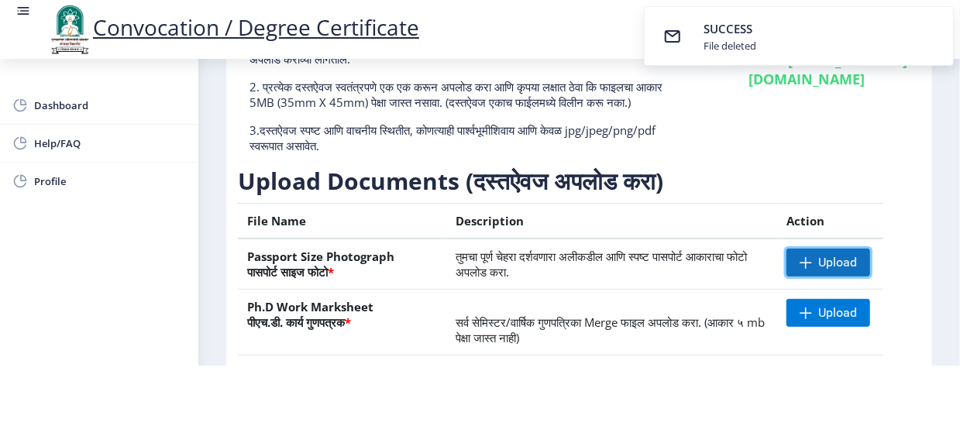
click at [828, 270] on span "Upload" at bounding box center [837, 262] width 39 height 15
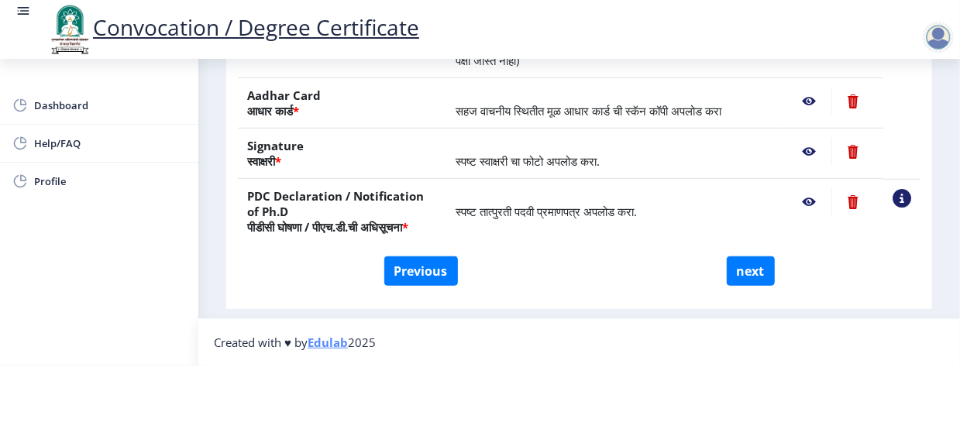
scroll to position [383, 0]
click at [737, 270] on button "next" at bounding box center [751, 270] width 48 height 29
select select
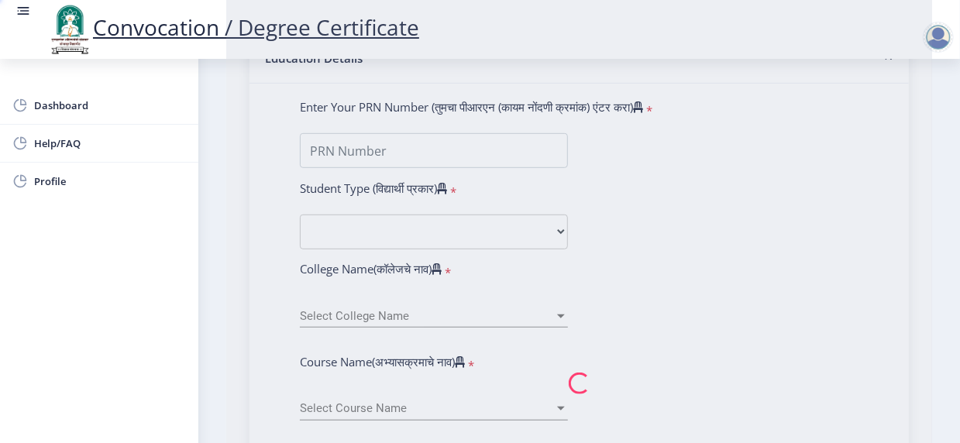
scroll to position [0, 0]
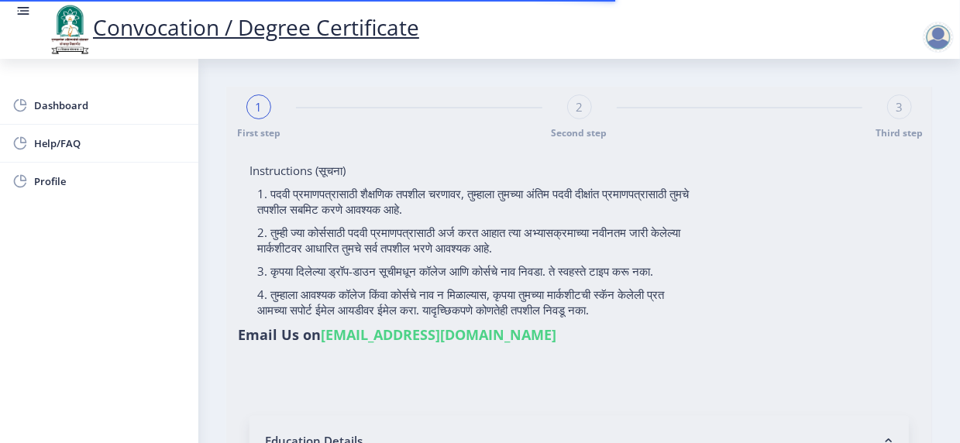
type input "[PERSON_NAME]"
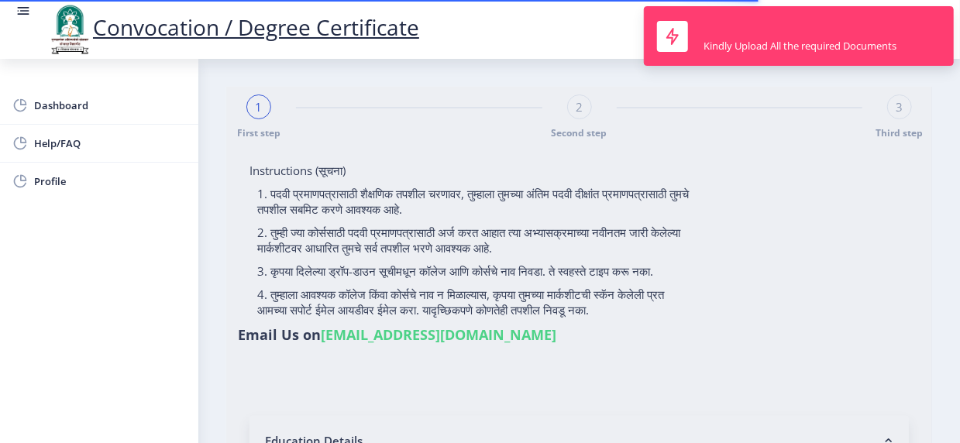
scroll to position [155, 0]
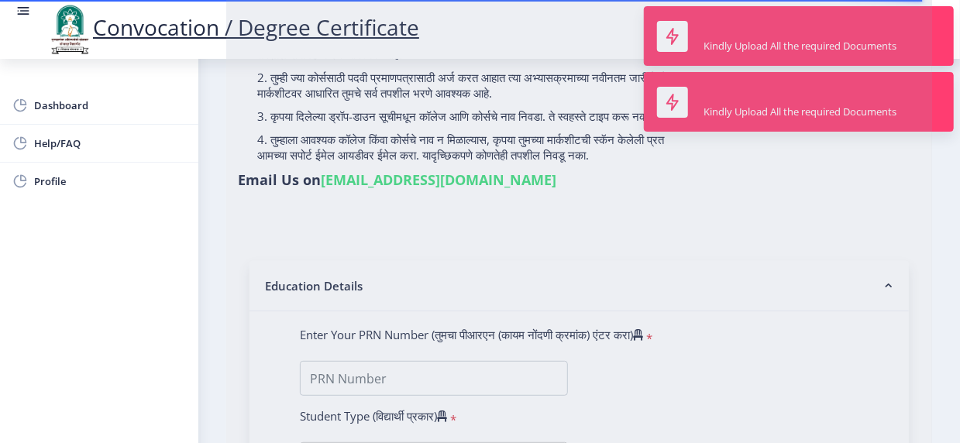
type input "202301053075717"
select select "Regular"
select select "2025"
select select "Grade A+"
type input "1301F0011"
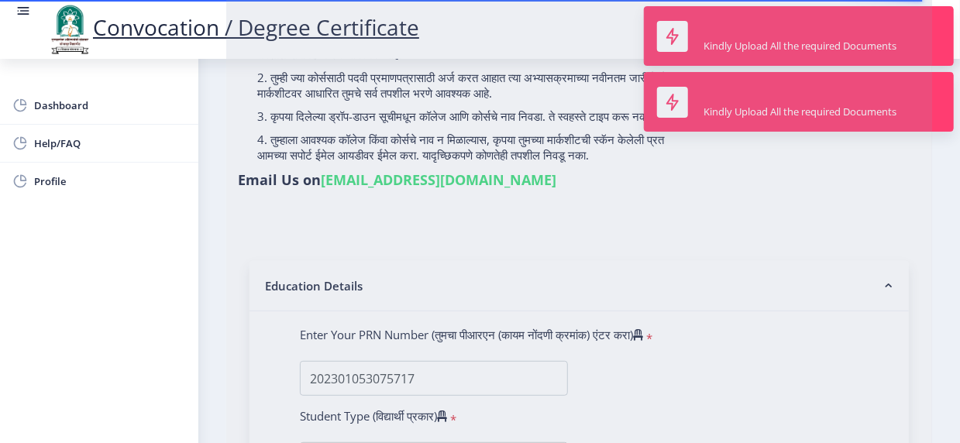
select select "August"
select select "Mechanical Engineering"
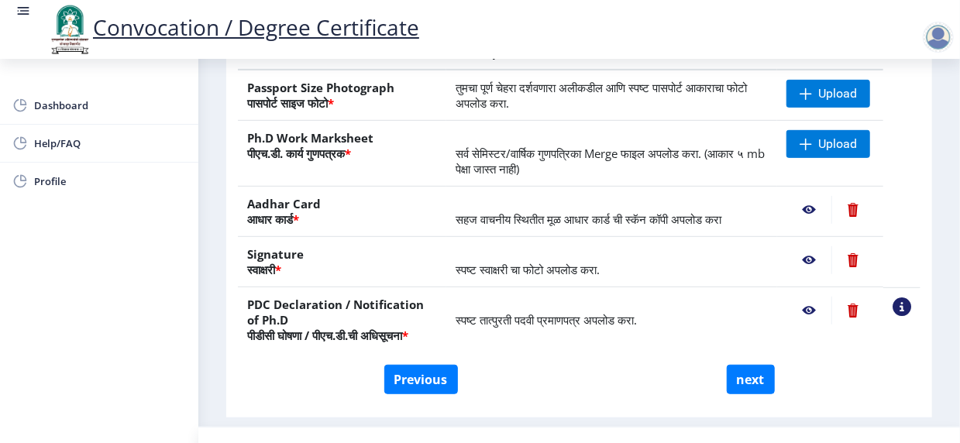
scroll to position [228, 0]
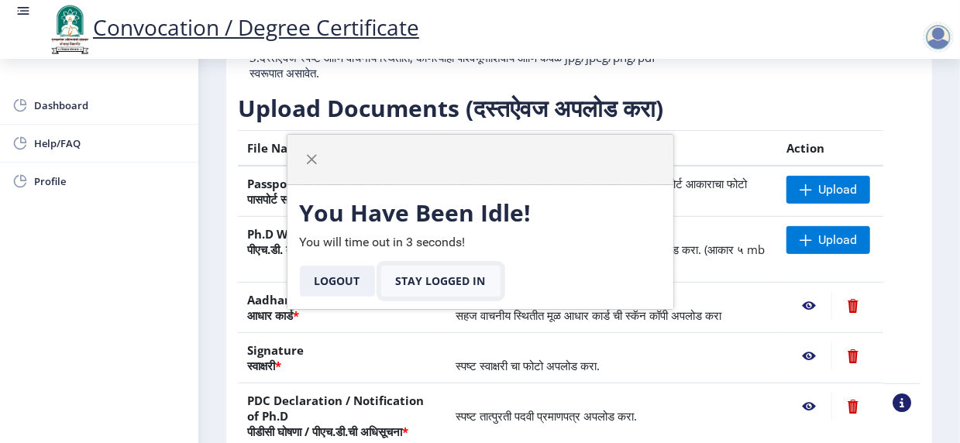
click at [436, 275] on button "Stay Logged In" at bounding box center [440, 281] width 119 height 31
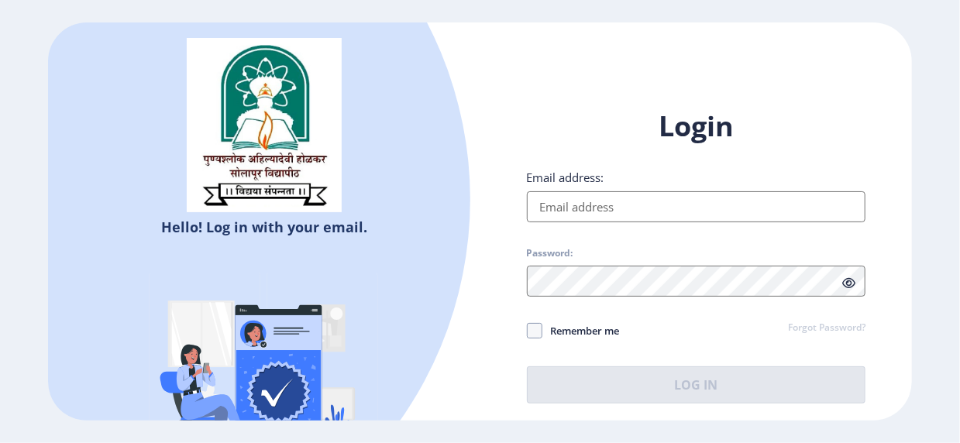
click at [577, 205] on input "Email address:" at bounding box center [696, 206] width 339 height 31
type input "[EMAIL_ADDRESS][PERSON_NAME][DOMAIN_NAME]"
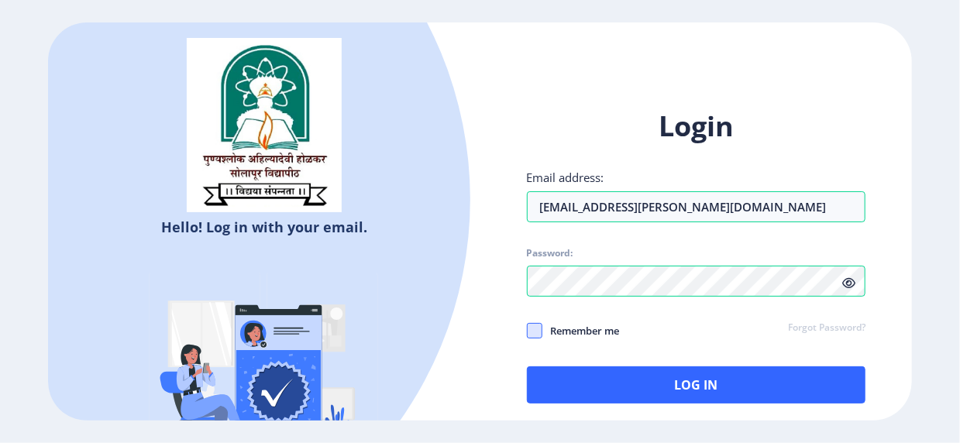
click at [534, 329] on span at bounding box center [534, 330] width 15 height 15
click at [528, 330] on input "Remember me" at bounding box center [527, 330] width 1 height 1
checkbox input "true"
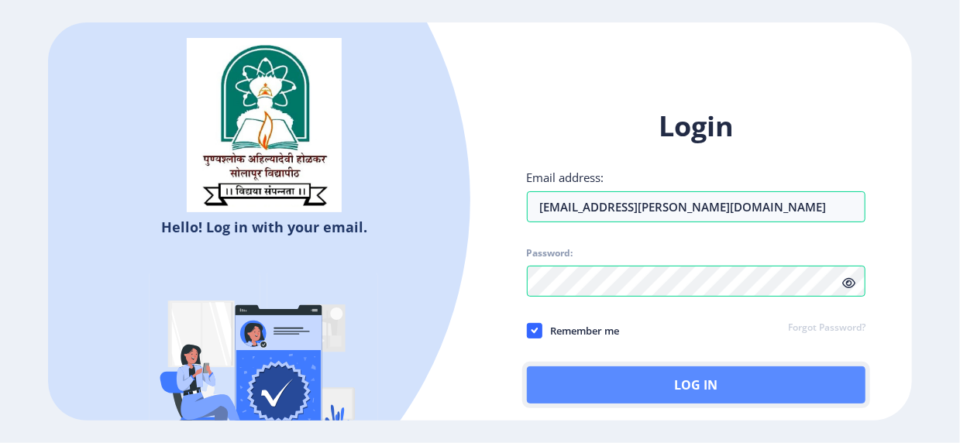
click at [701, 386] on button "Log In" at bounding box center [696, 385] width 339 height 37
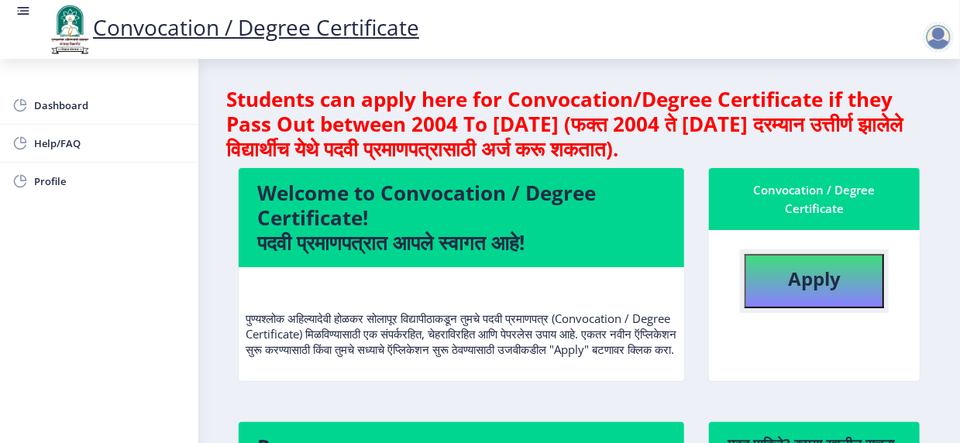
click at [819, 270] on b "Apply" at bounding box center [814, 279] width 53 height 26
select select
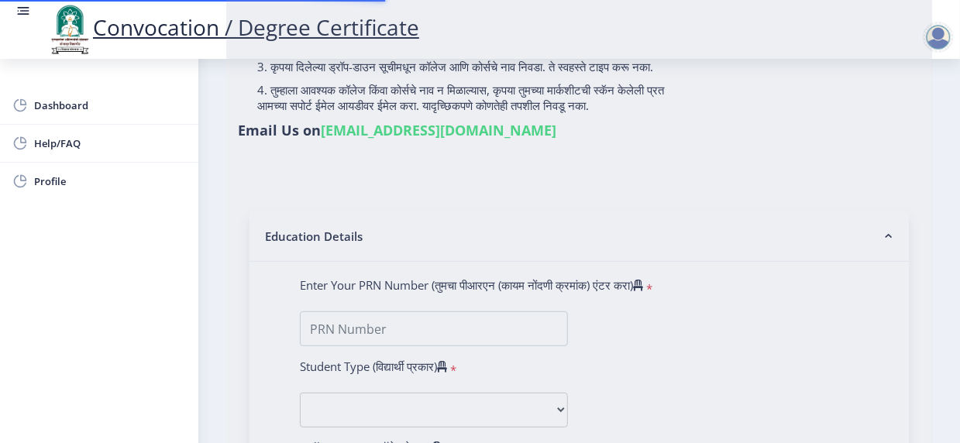
scroll to position [310, 0]
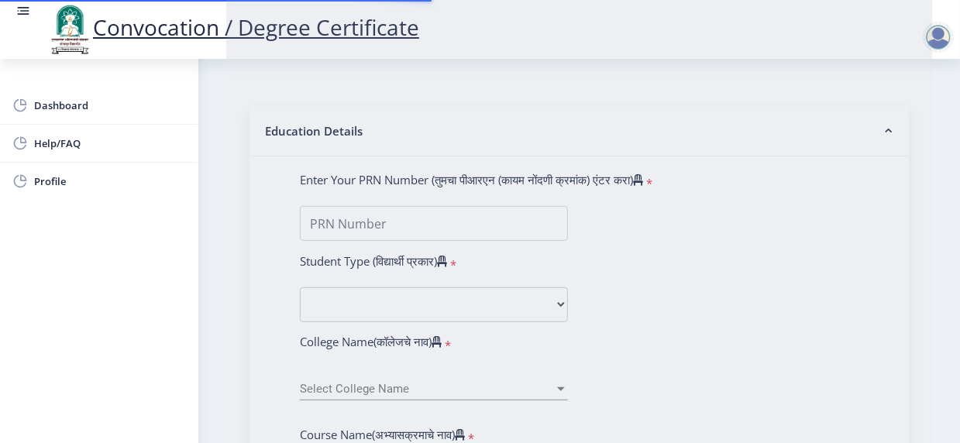
type input "[PERSON_NAME]"
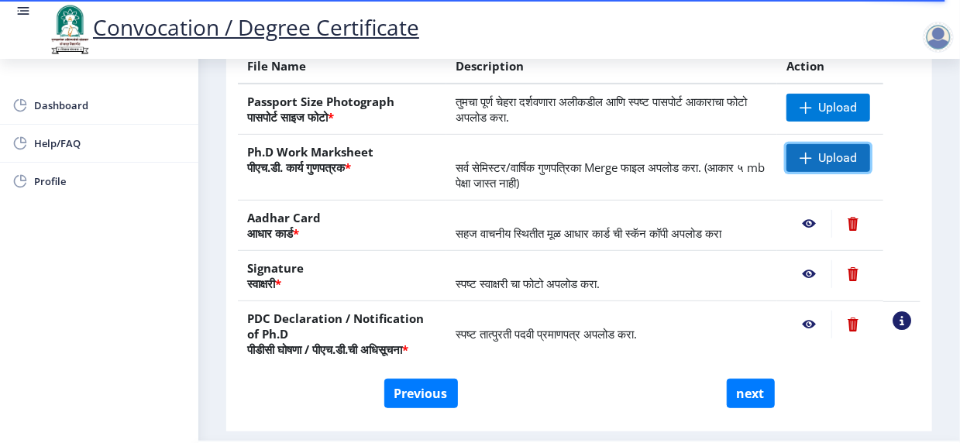
click at [818, 166] on span "Upload" at bounding box center [837, 157] width 39 height 15
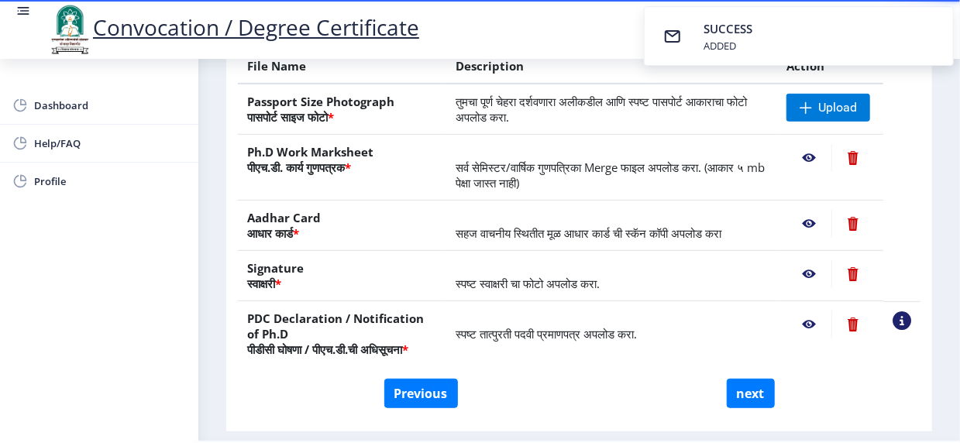
click at [810, 172] on nb-action at bounding box center [808, 158] width 45 height 28
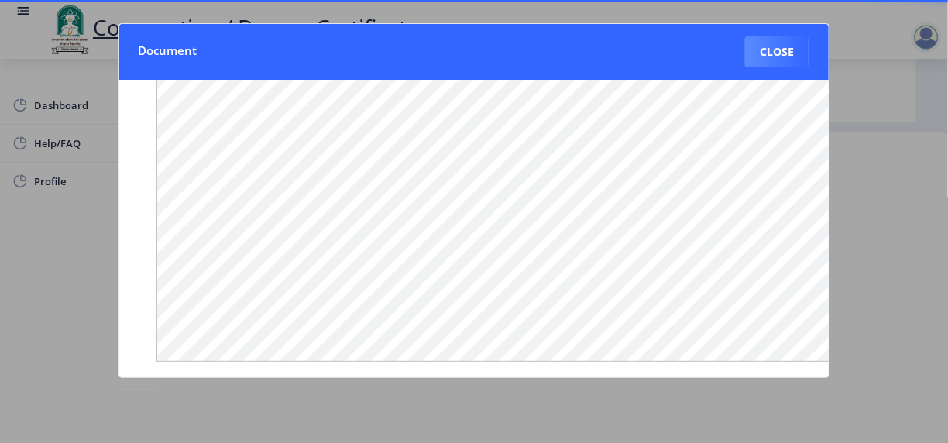
scroll to position [0, 0]
click at [775, 52] on button "Close" at bounding box center [777, 51] width 64 height 31
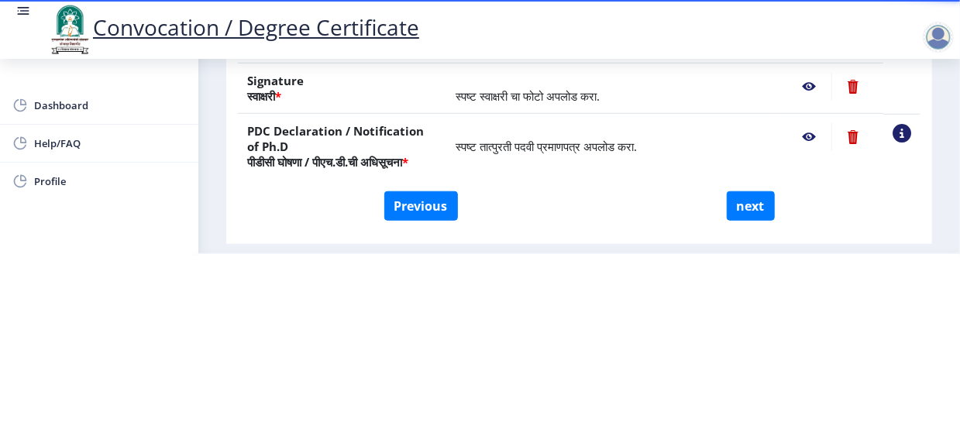
scroll to position [77, 0]
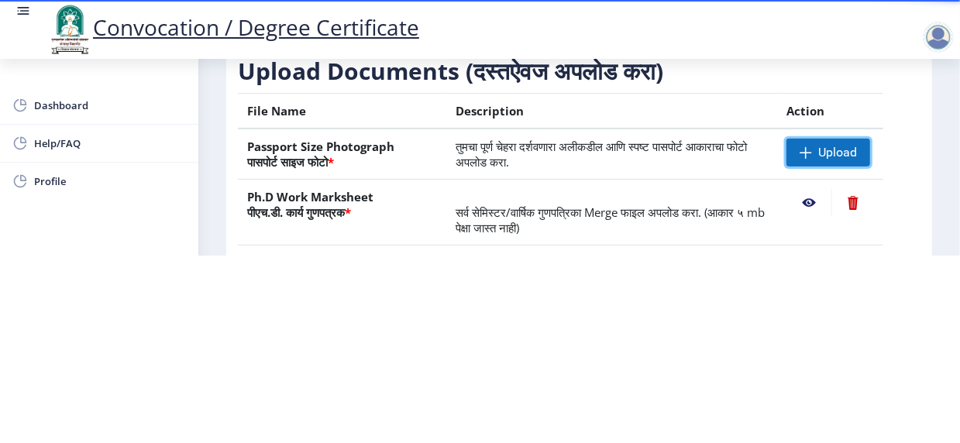
click at [836, 148] on span "Upload" at bounding box center [837, 152] width 39 height 15
click at [170, 236] on div "Dashboard Help/FAQ Profile" at bounding box center [99, 251] width 198 height 384
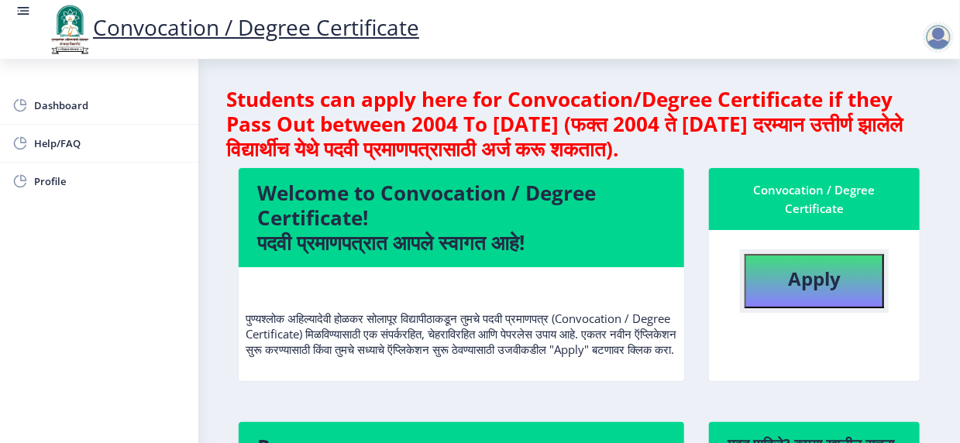
click at [823, 284] on b "Apply" at bounding box center [814, 279] width 53 height 26
select select
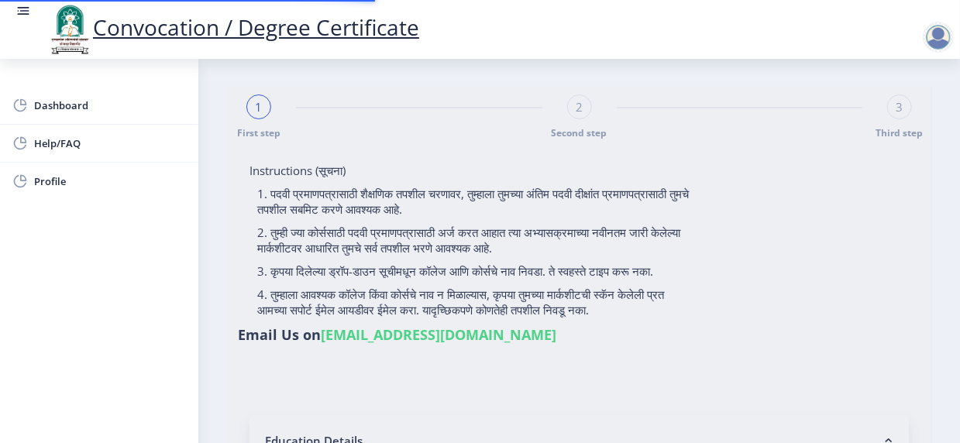
type input "[PERSON_NAME]"
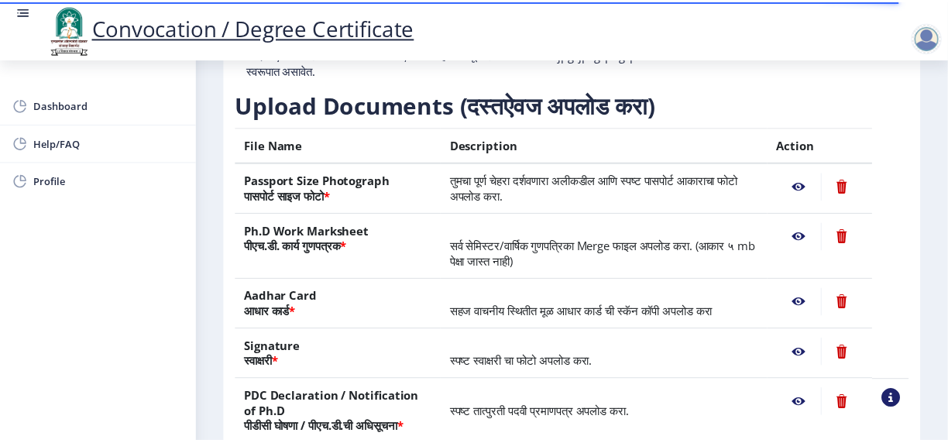
scroll to position [232, 0]
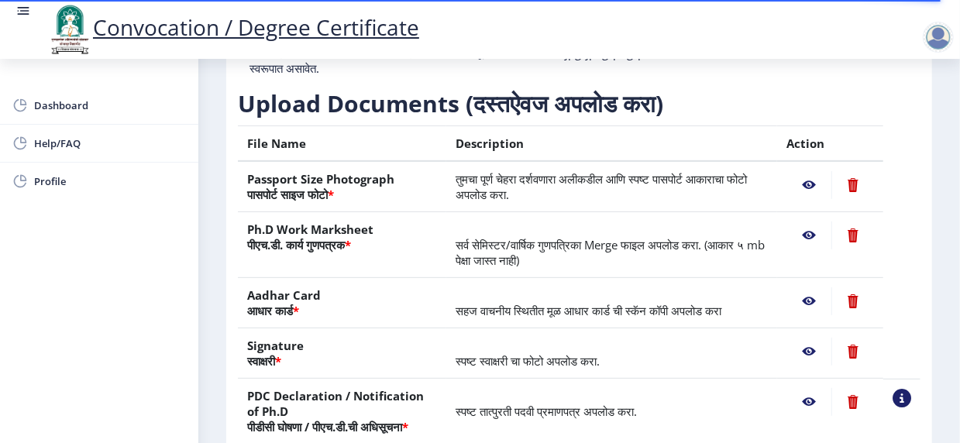
click at [807, 199] on nb-action at bounding box center [808, 185] width 45 height 28
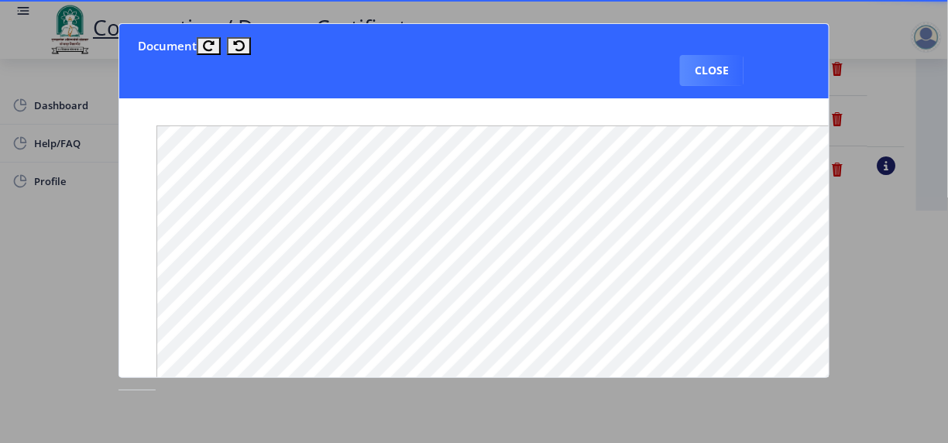
scroll to position [0, 0]
click at [718, 67] on button "Close" at bounding box center [712, 70] width 64 height 31
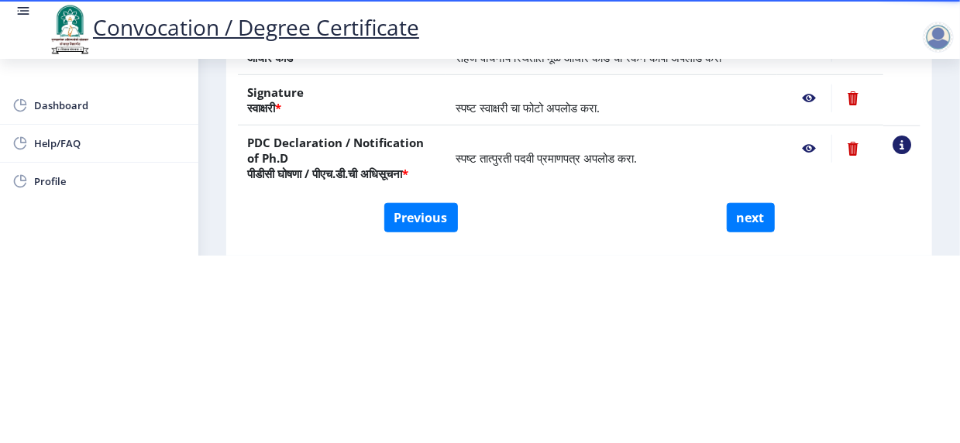
scroll to position [383, 0]
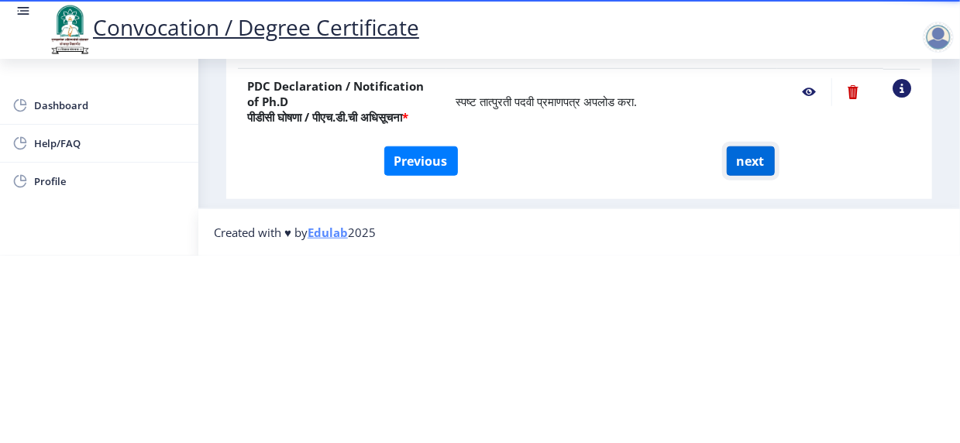
click at [749, 149] on button "next" at bounding box center [751, 160] width 48 height 29
select select
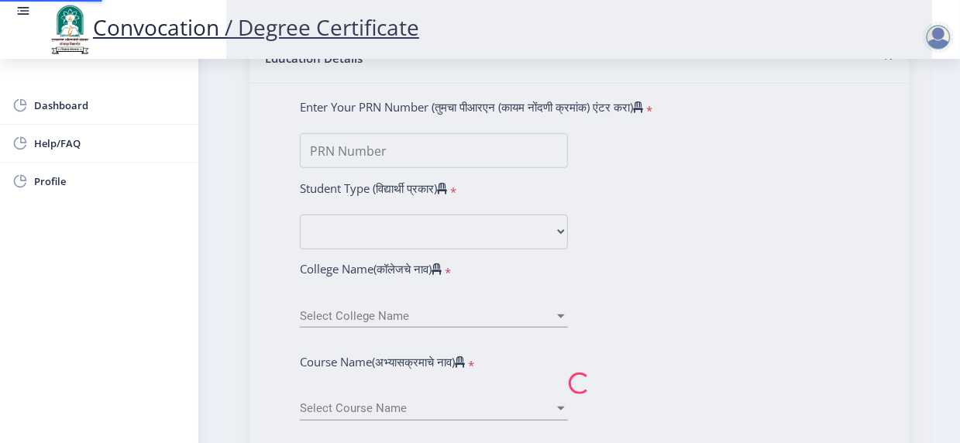
scroll to position [0, 0]
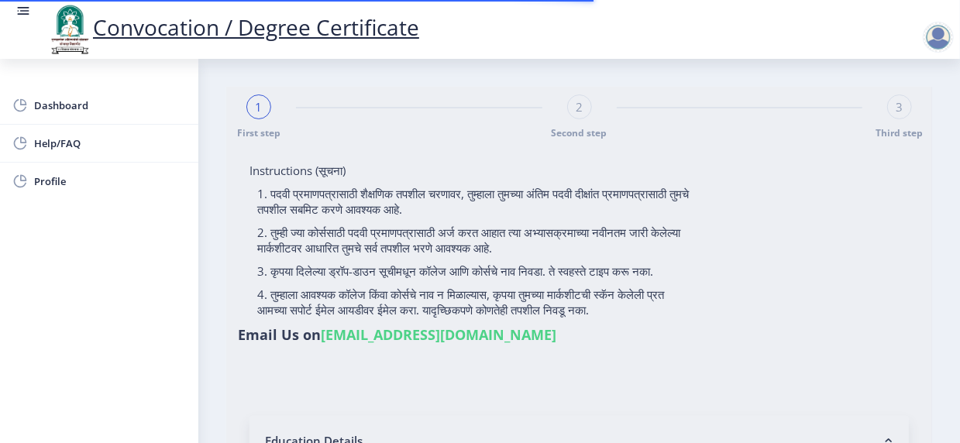
select select
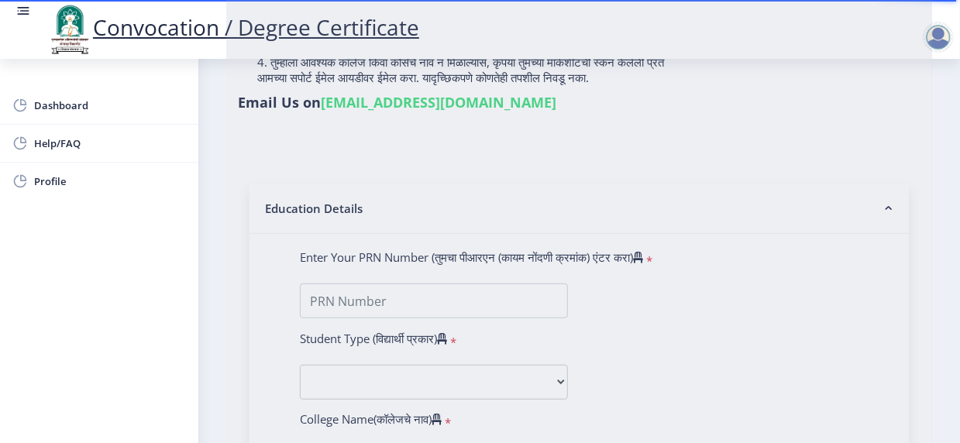
type input "[PERSON_NAME]"
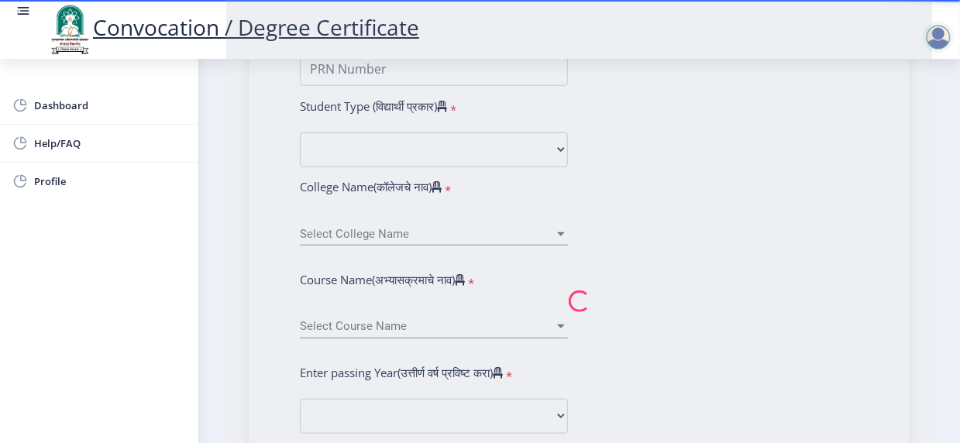
type input "202301053075717"
select select "Regular"
select select "2025"
select select "Grade A+"
type input "1301F0011"
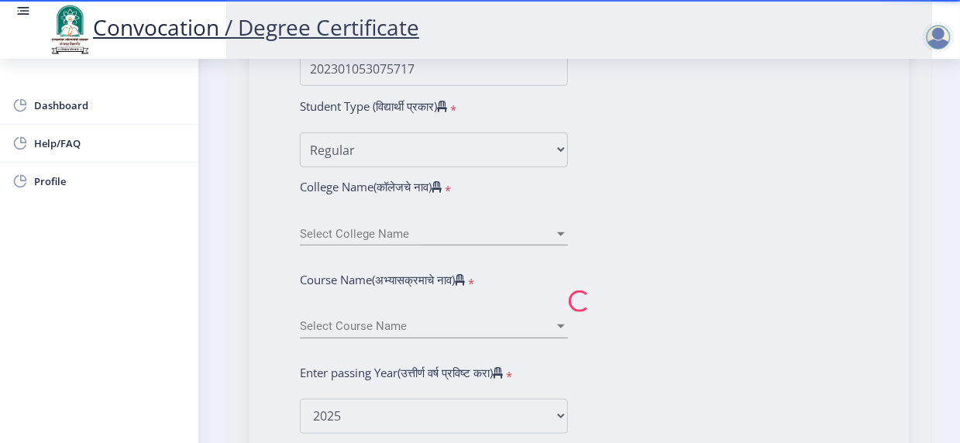
select select "August"
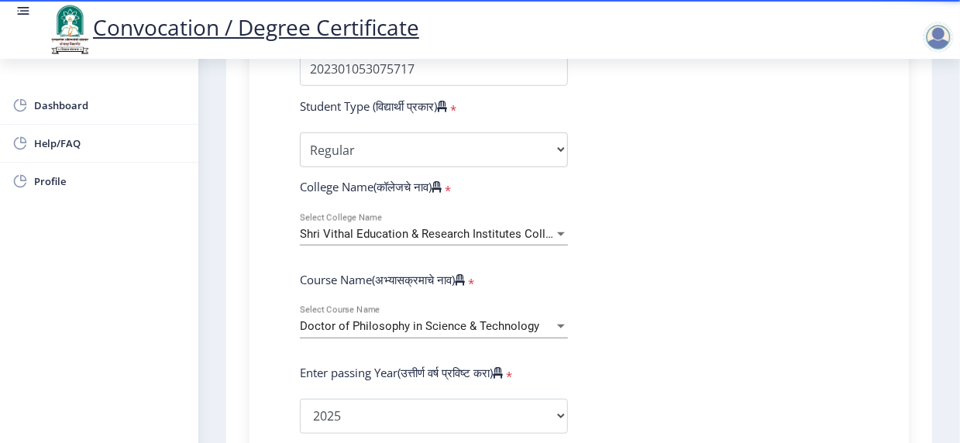
select select
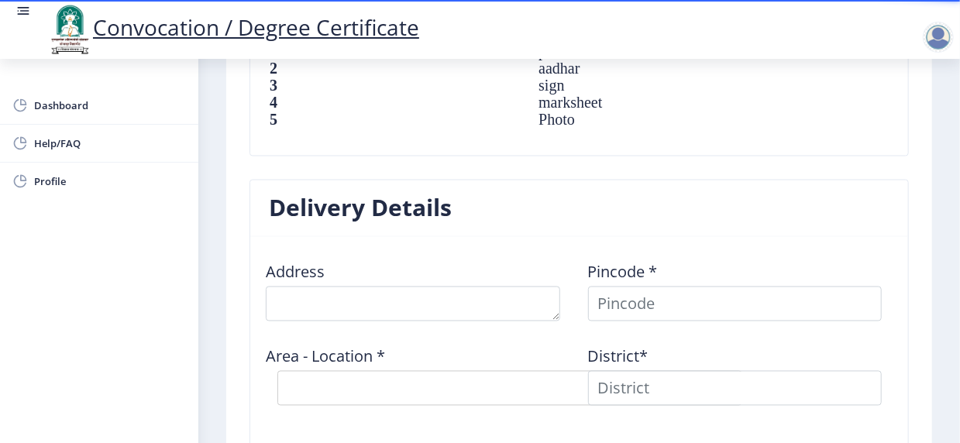
scroll to position [1386, 0]
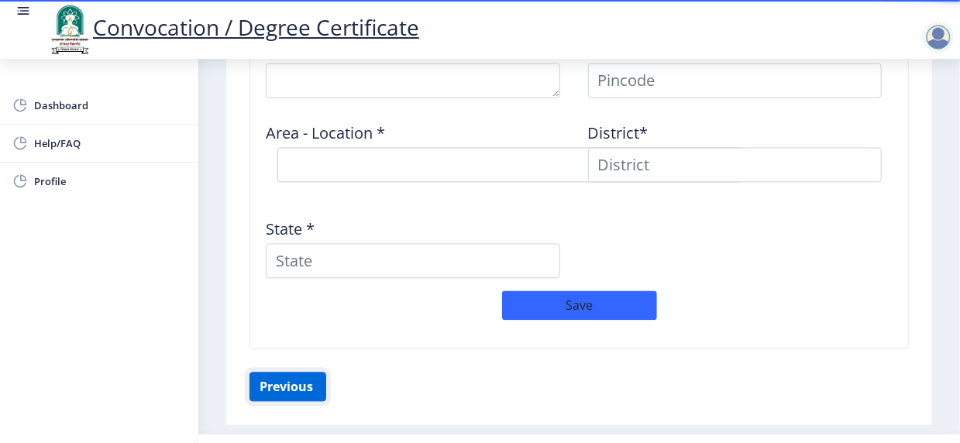
click at [287, 372] on button "Previous ‍" at bounding box center [288, 386] width 77 height 29
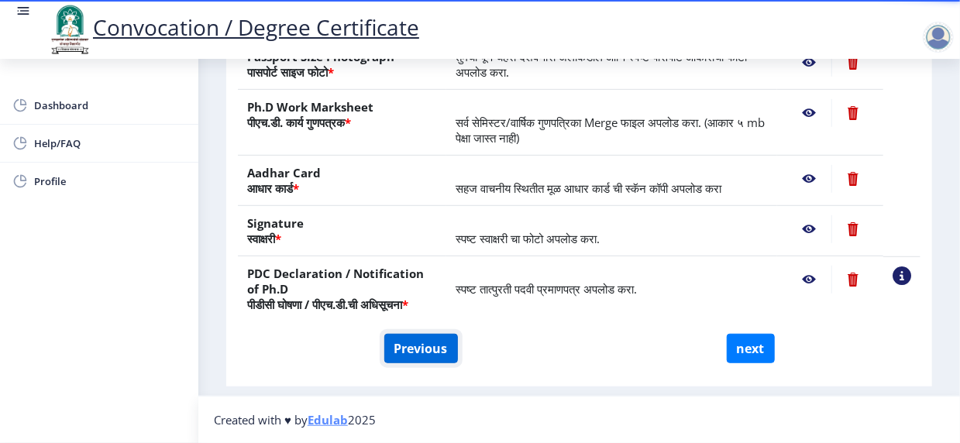
click at [408, 349] on button "Previous" at bounding box center [421, 348] width 74 height 29
select select "Regular"
select select "Mechanical Engineering"
select select "August"
select select "Grade A+"
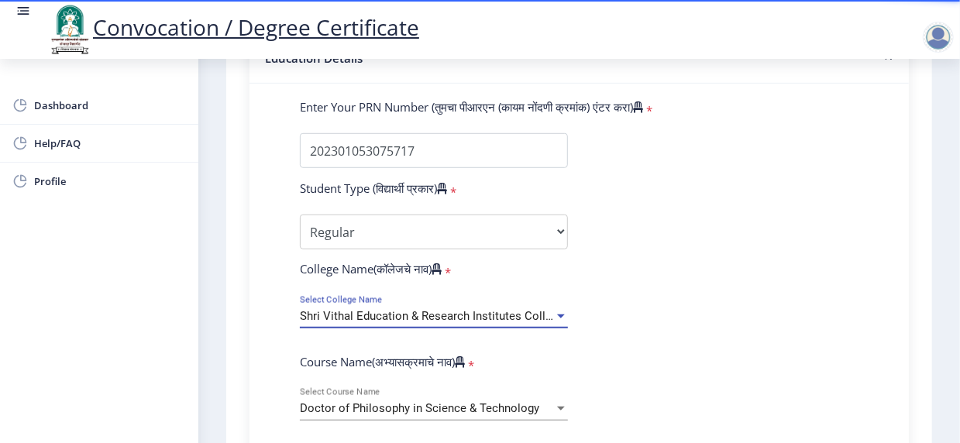
click at [559, 318] on div at bounding box center [561, 317] width 8 height 4
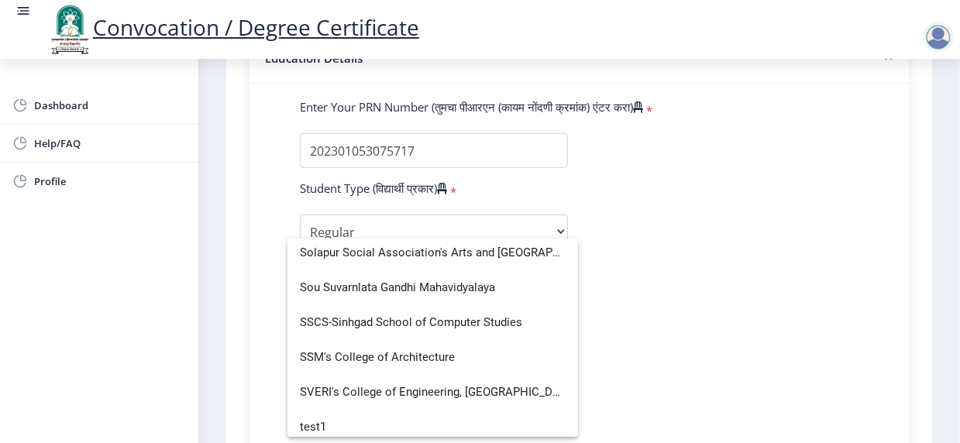
scroll to position [4768, 0]
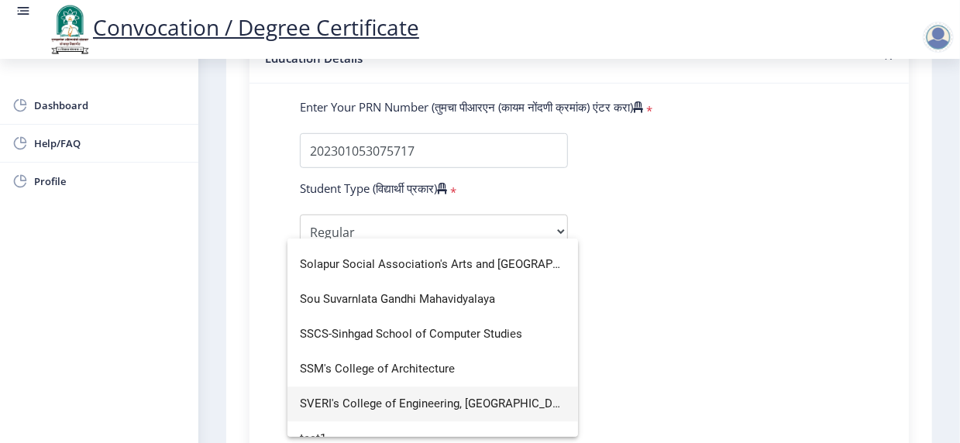
click at [509, 405] on span "SVERI's College of Engineering, [GEOGRAPHIC_DATA]" at bounding box center [433, 404] width 266 height 35
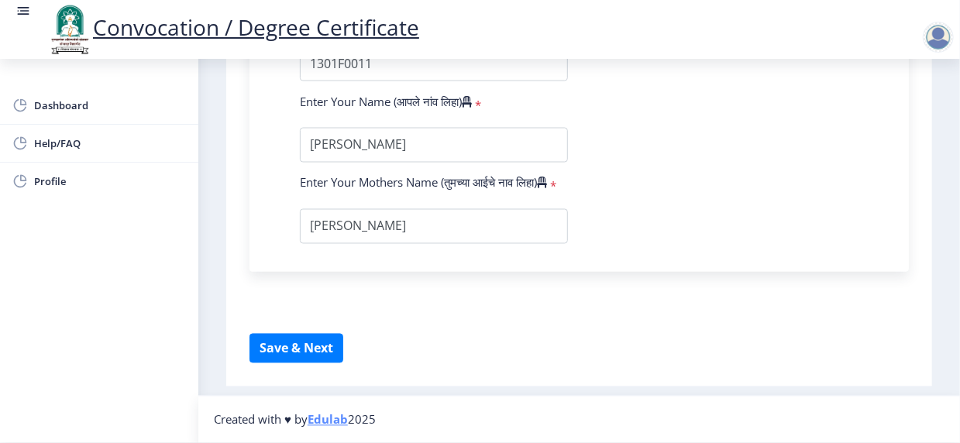
scroll to position [1266, 0]
click at [314, 348] on button "Save & Next" at bounding box center [297, 348] width 94 height 29
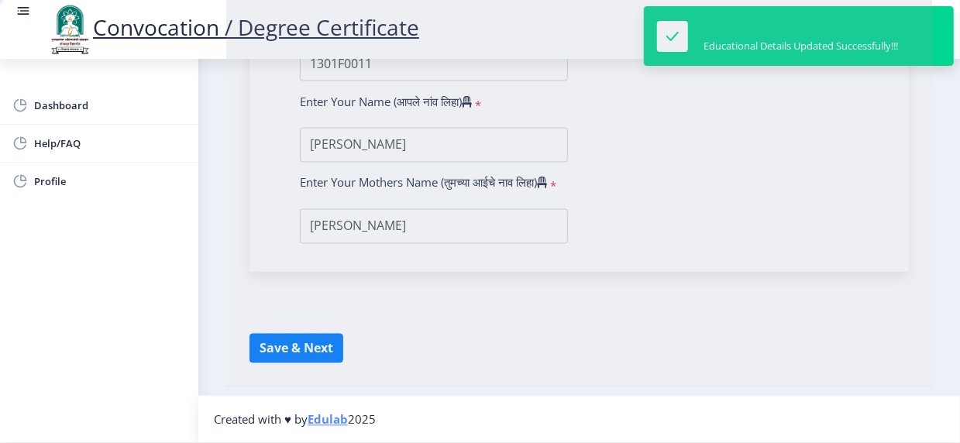
select select
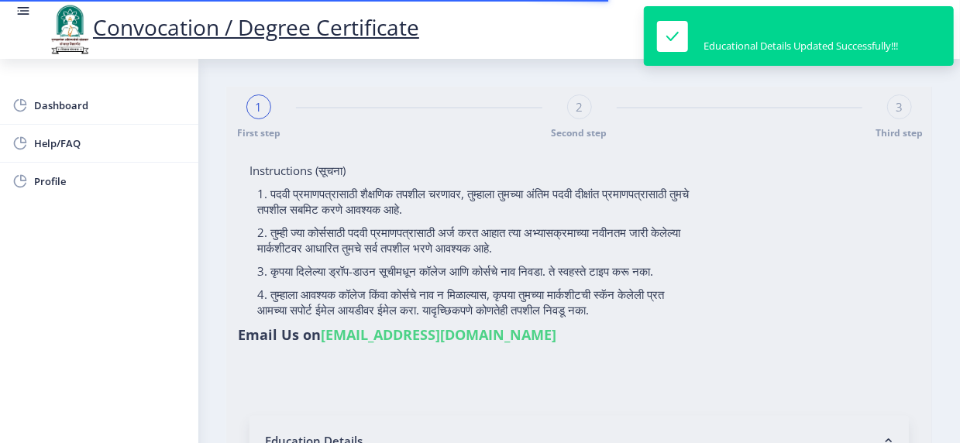
type input "[PERSON_NAME]"
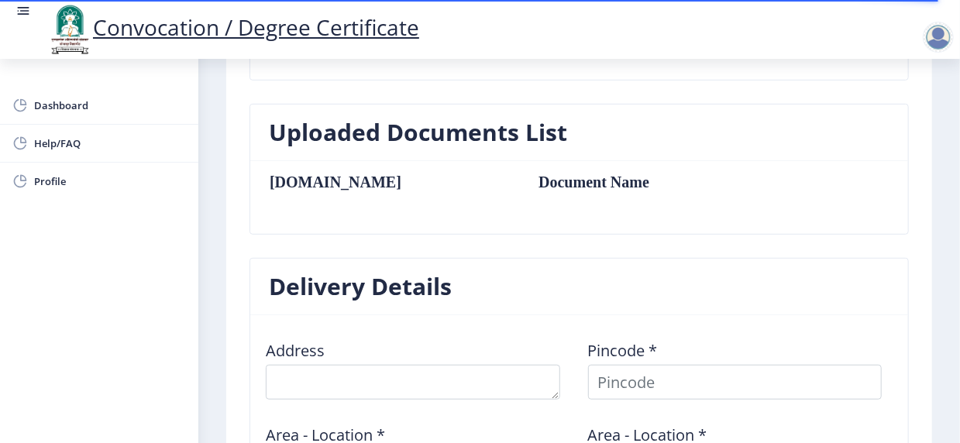
scroll to position [620, 0]
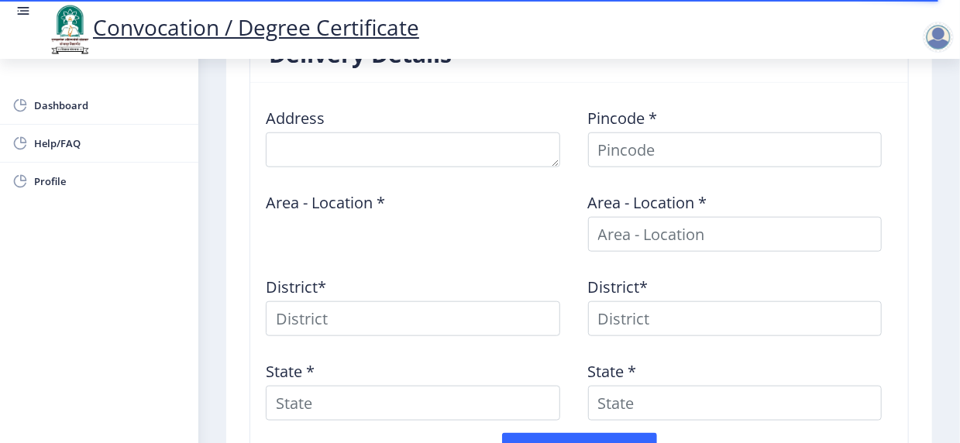
select select
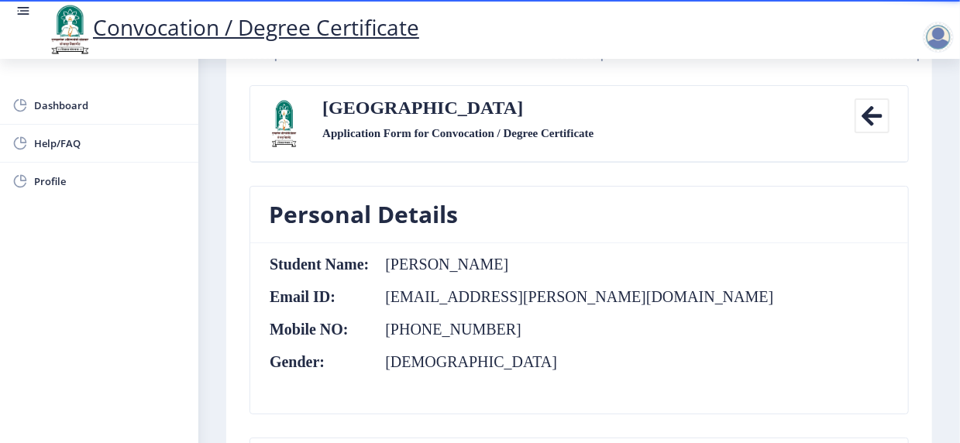
scroll to position [0, 0]
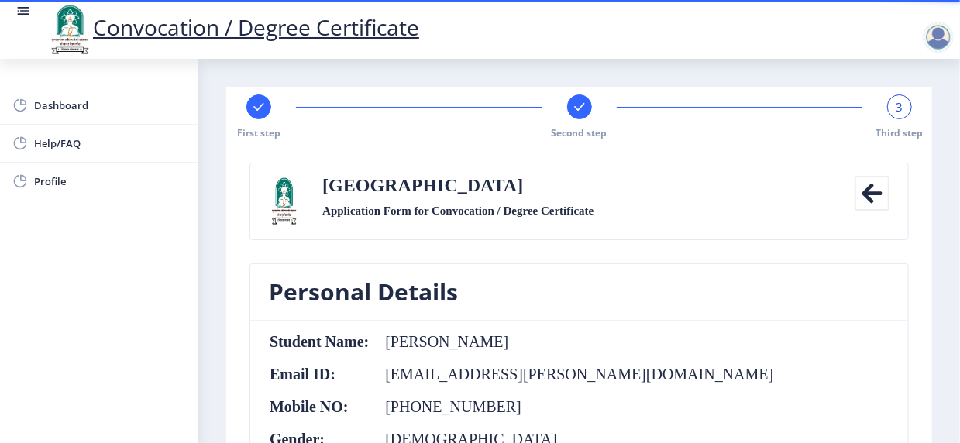
click at [897, 110] on span "3" at bounding box center [900, 106] width 7 height 15
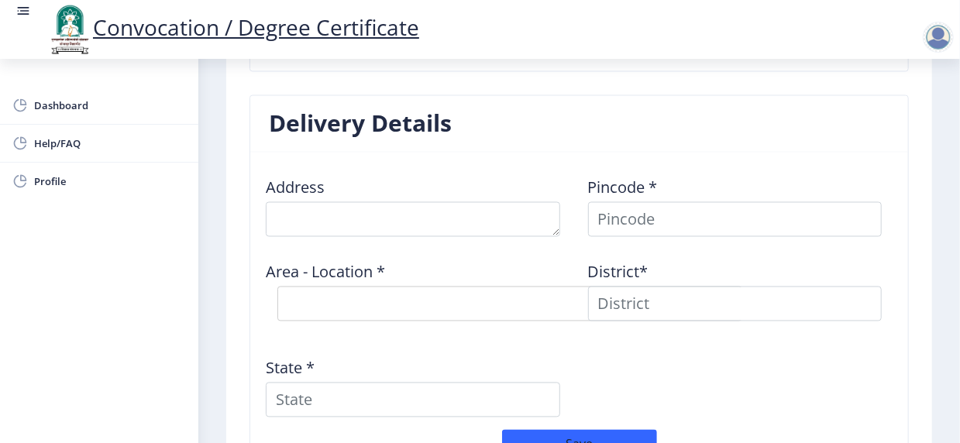
scroll to position [1386, 0]
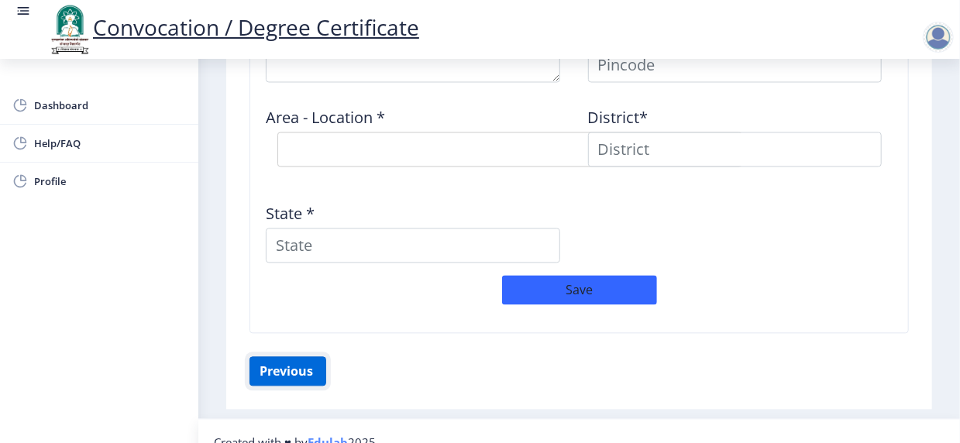
click at [308, 356] on button "Previous ‍" at bounding box center [288, 370] width 77 height 29
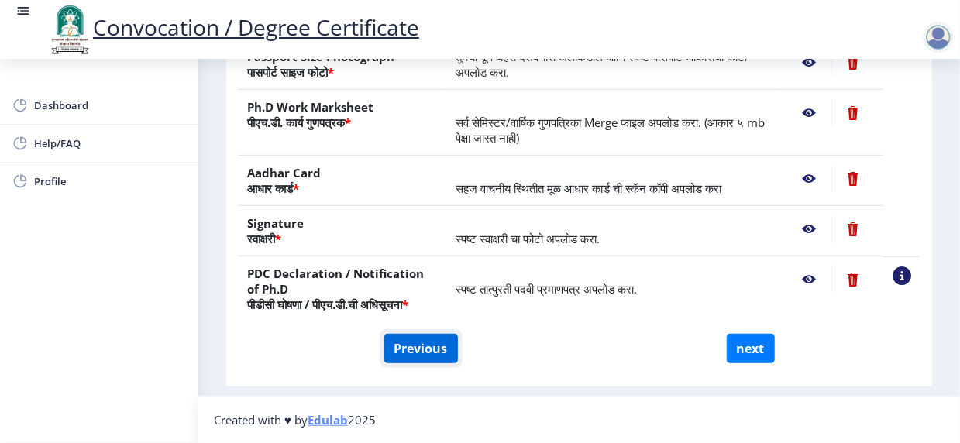
click at [425, 348] on button "Previous" at bounding box center [421, 348] width 74 height 29
select select "Regular"
select select "Mechanical Engineering"
select select "August"
select select "Grade A+"
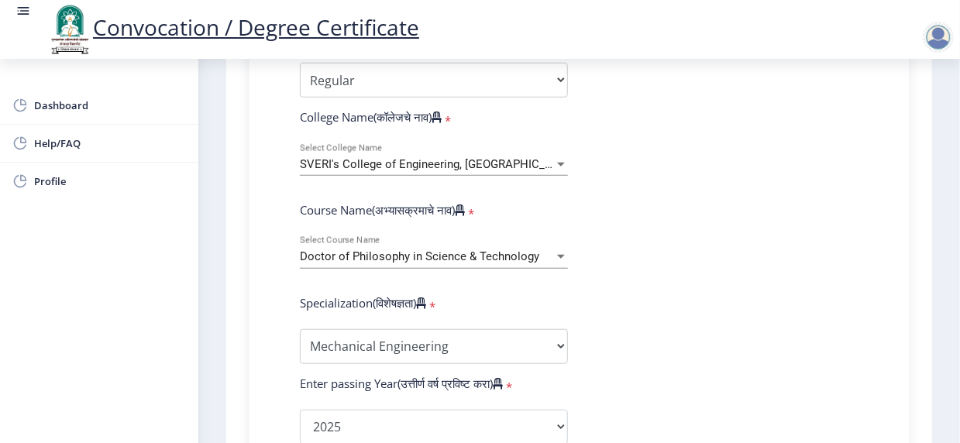
scroll to position [538, 0]
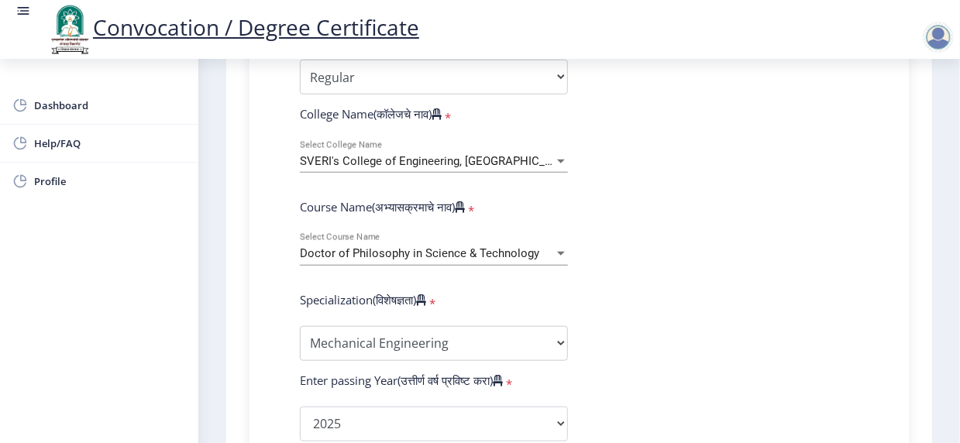
click at [556, 260] on div at bounding box center [561, 253] width 14 height 13
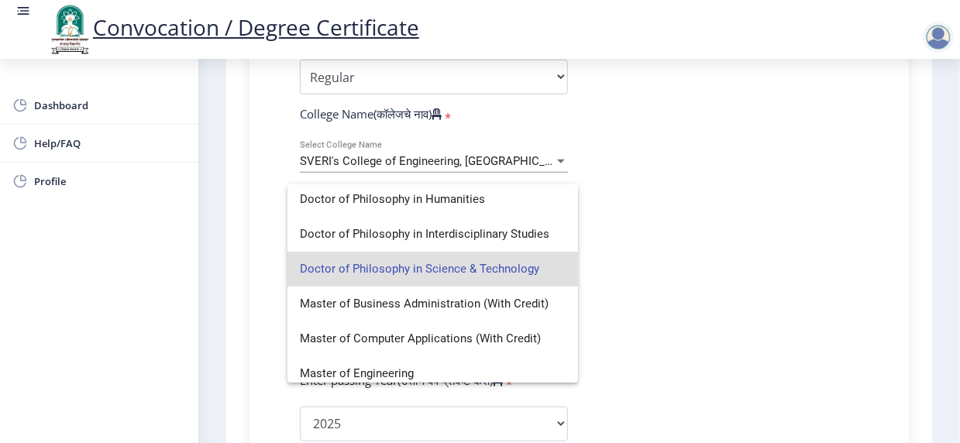
scroll to position [309, 0]
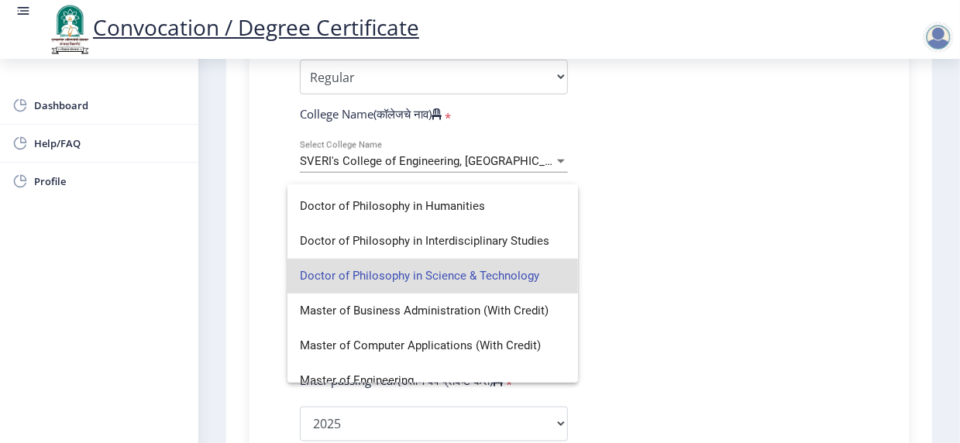
click at [645, 306] on div at bounding box center [480, 221] width 960 height 443
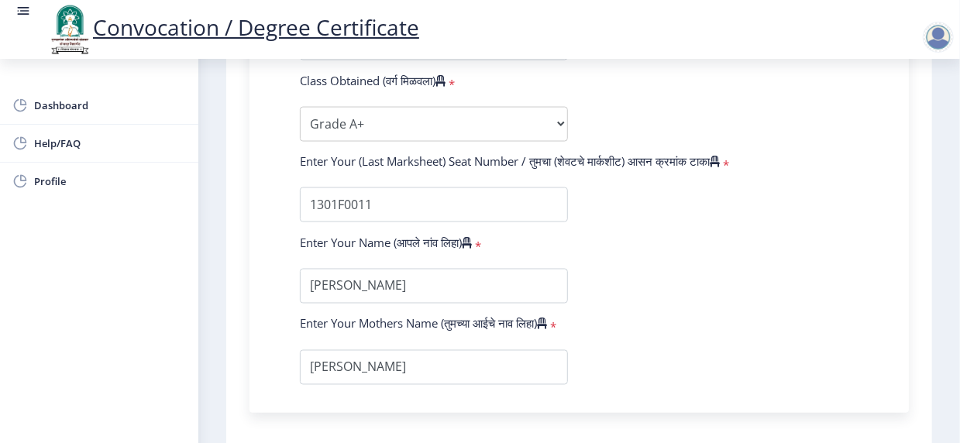
scroll to position [1266, 0]
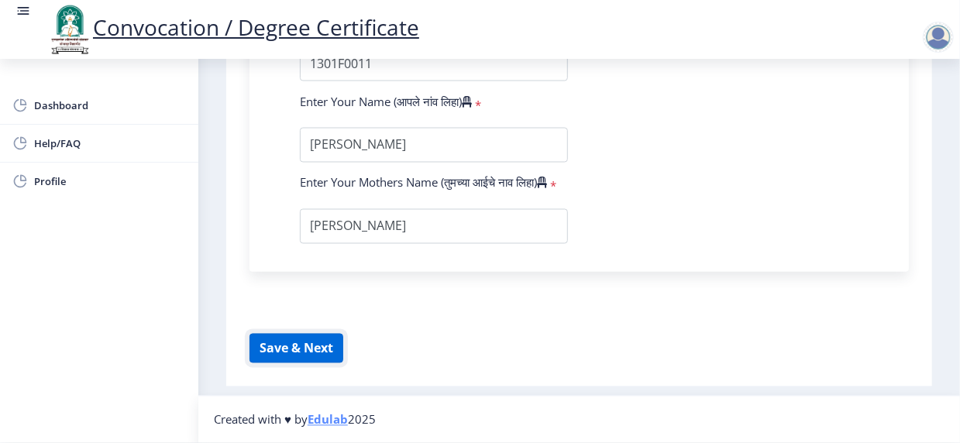
click at [309, 339] on button "Save & Next" at bounding box center [297, 348] width 94 height 29
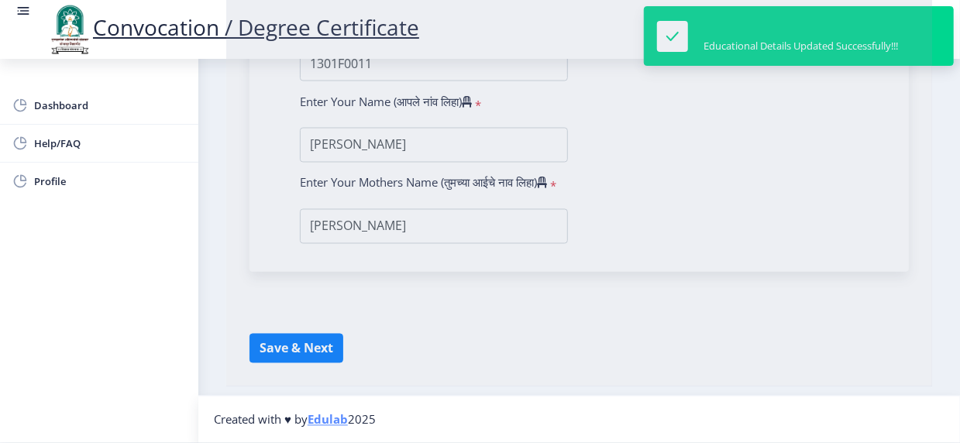
select select
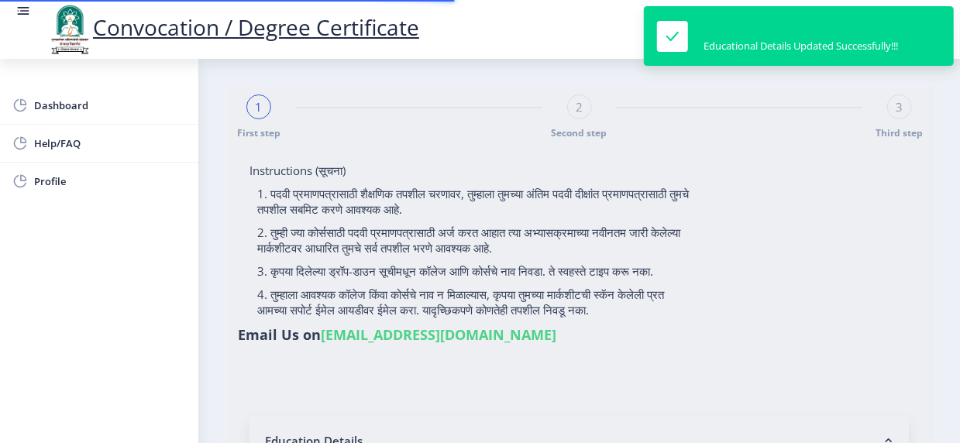
type input "[PERSON_NAME]"
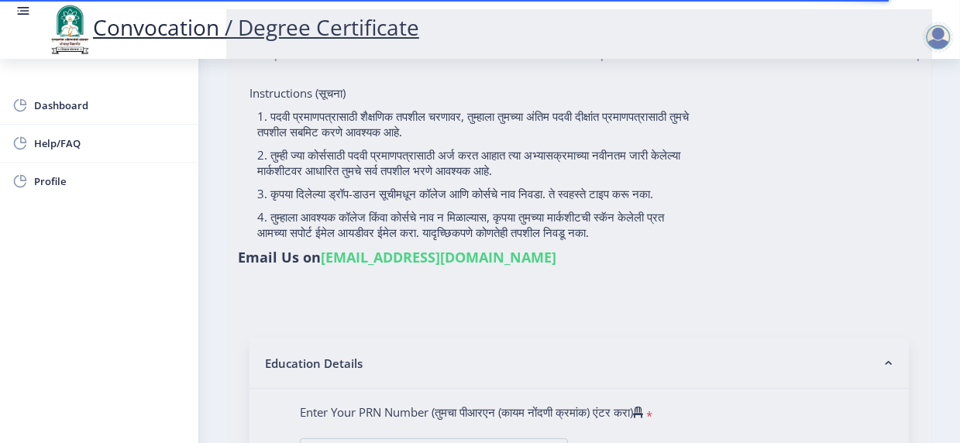
scroll to position [232, 0]
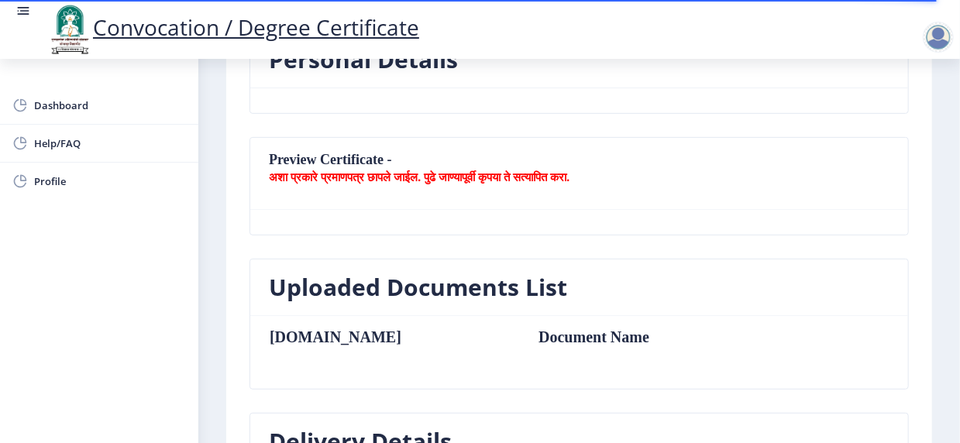
select select
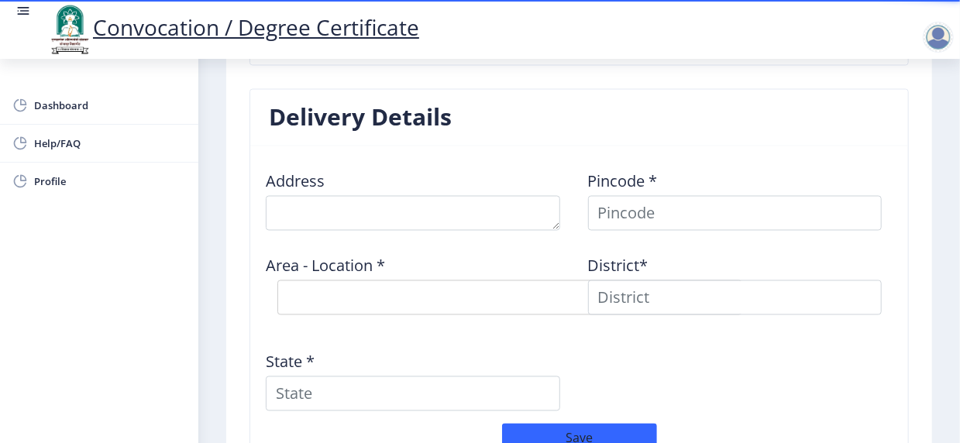
scroll to position [1240, 0]
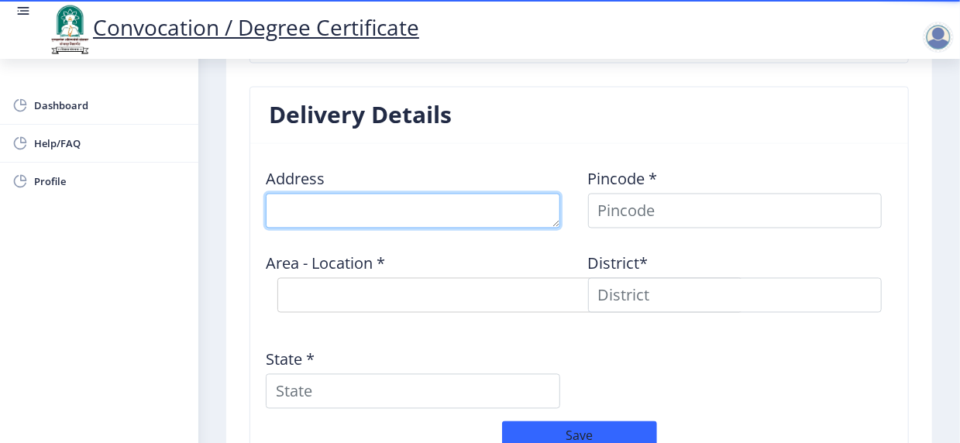
click at [342, 194] on textarea at bounding box center [413, 211] width 294 height 35
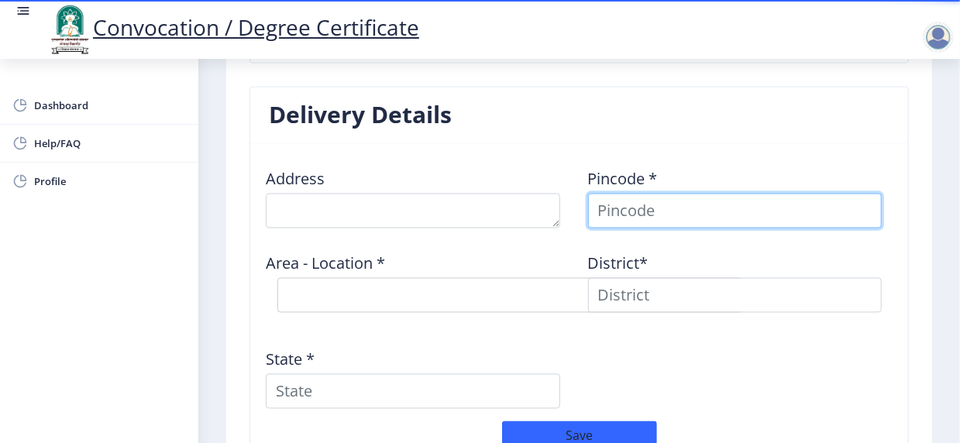
click at [662, 194] on input at bounding box center [735, 211] width 294 height 35
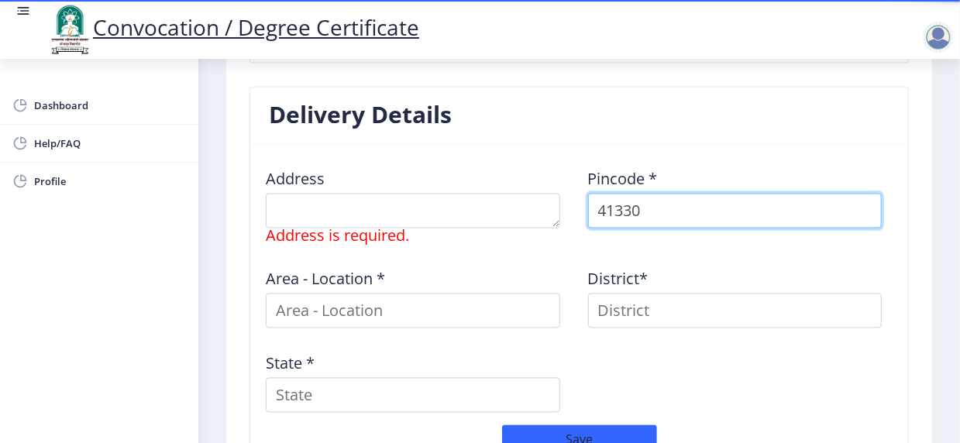
type input "413304"
select select
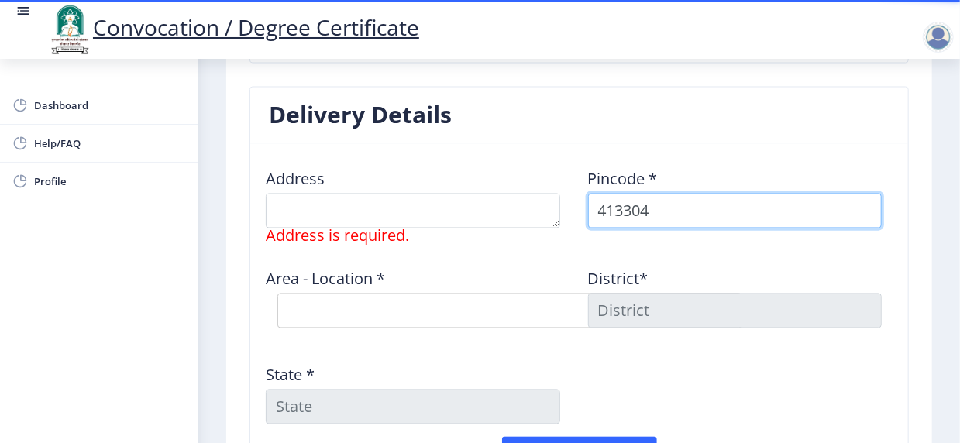
type input "413304"
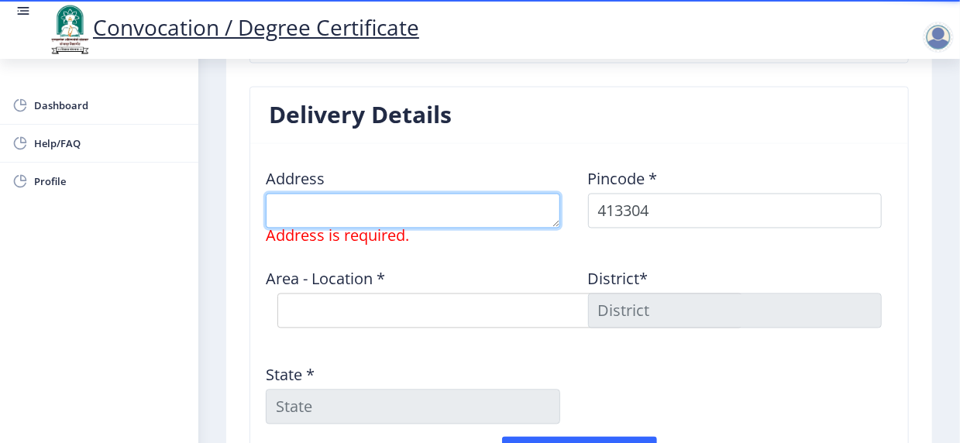
drag, startPoint x: 331, startPoint y: 190, endPoint x: 339, endPoint y: 201, distance: 14.4
click at [331, 194] on textarea at bounding box center [413, 211] width 294 height 35
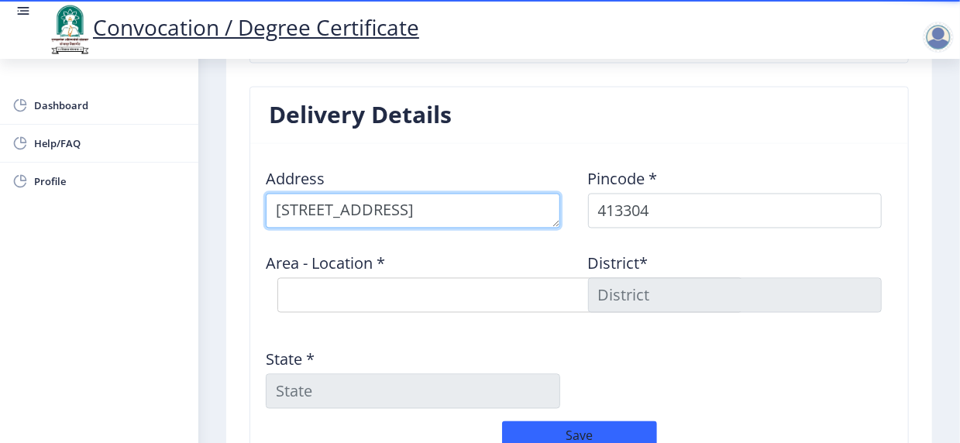
click at [393, 194] on textarea at bounding box center [413, 211] width 294 height 35
click at [408, 198] on textarea at bounding box center [413, 211] width 294 height 35
click at [452, 194] on textarea at bounding box center [413, 211] width 294 height 35
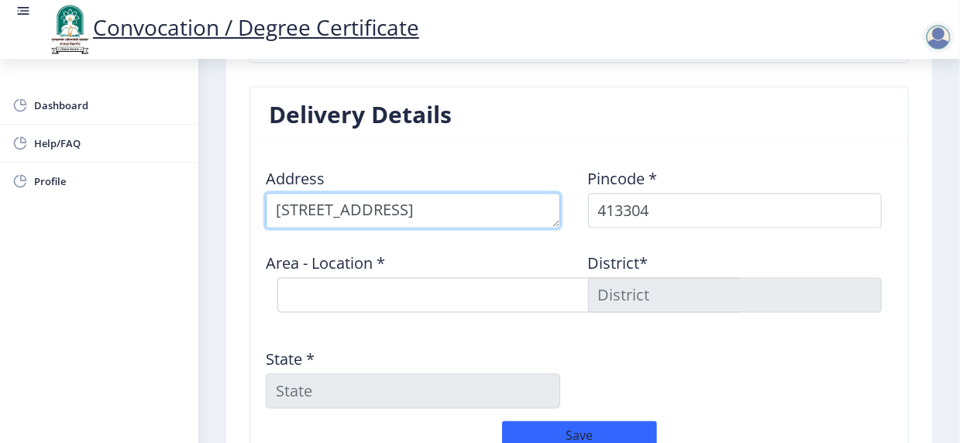
scroll to position [16, 0]
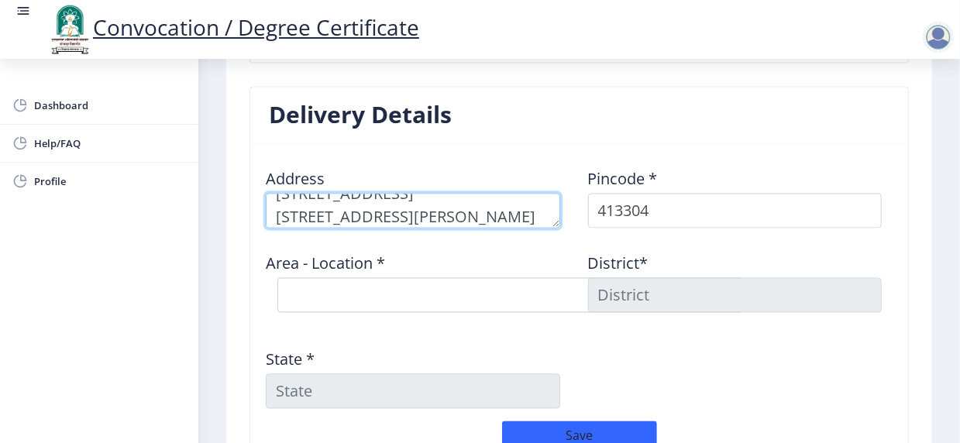
type textarea "[STREET_ADDRESS] [STREET_ADDRESS][PERSON_NAME]"
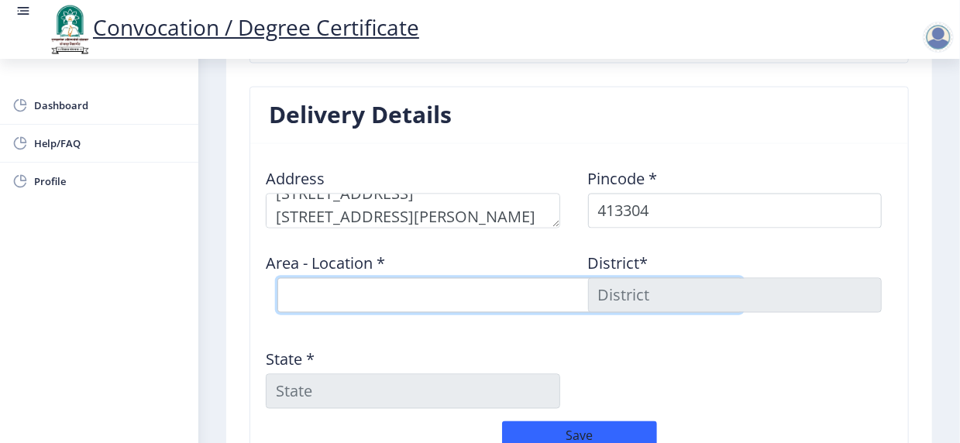
click at [402, 283] on select "Select Area Location Adhiv [PERSON_NAME] B.O Anawali B.O Babhulgaon B.O Bhandis…" at bounding box center [509, 295] width 465 height 35
select select "33: Object"
click at [277, 278] on select "Select Area Location Adhiv [PERSON_NAME] B.O Anawali B.O Babhulgaon B.O Bhandis…" at bounding box center [509, 295] width 465 height 35
type input "SOLAPUR"
type input "[GEOGRAPHIC_DATA]"
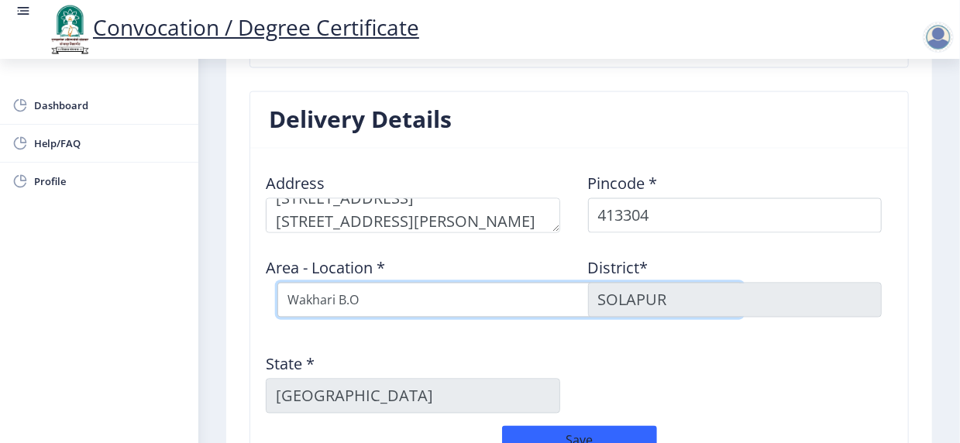
scroll to position [1231, 0]
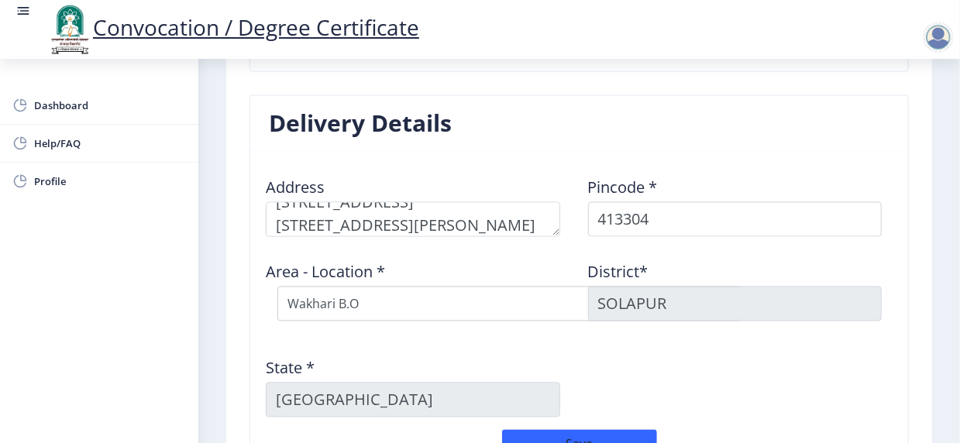
click at [415, 250] on div "Area - Location * Select Area Location Adhiv [PERSON_NAME] B.O Anawali B.O Babh…" at bounding box center [418, 292] width 322 height 84
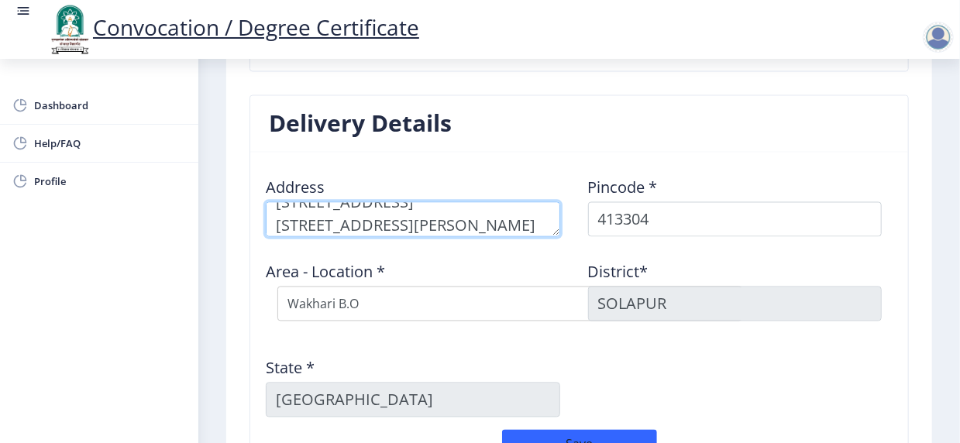
click at [322, 205] on textarea at bounding box center [413, 219] width 294 height 35
type textarea "[STREET_ADDRESS] [STREET_ADDRESS][DEMOGRAPHIC_DATA]"
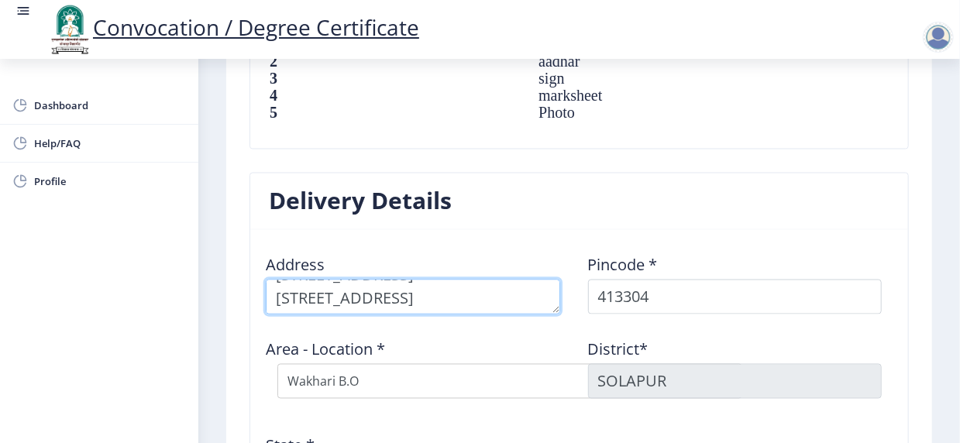
scroll to position [22, 0]
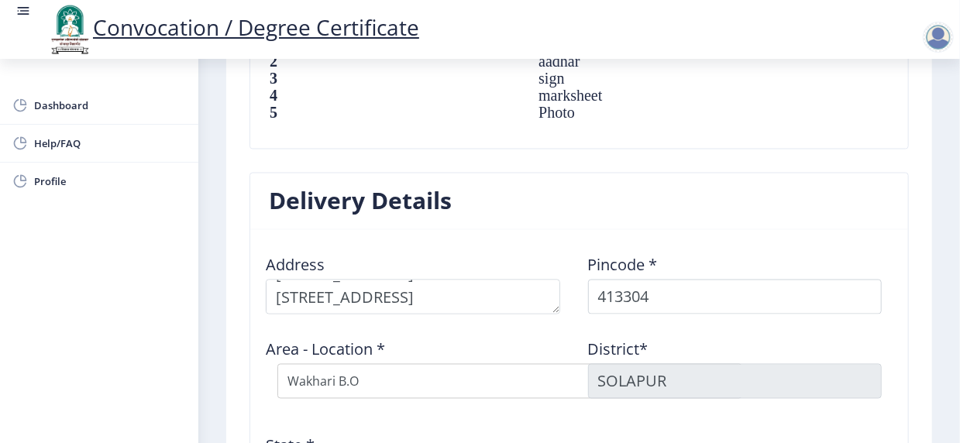
drag, startPoint x: 312, startPoint y: 284, endPoint x: 714, endPoint y: 197, distance: 411.4
click at [714, 197] on nb-card-header "Delivery Details" at bounding box center [579, 202] width 658 height 57
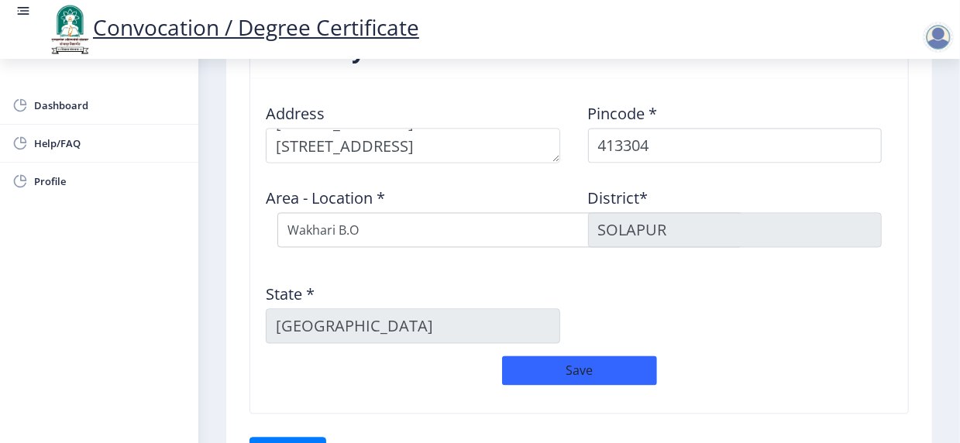
scroll to position [1309, 0]
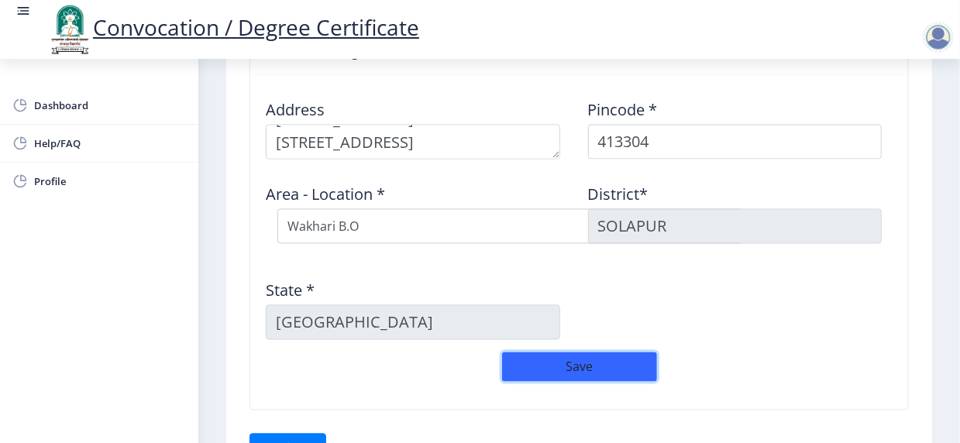
click at [575, 353] on button "Save" at bounding box center [579, 367] width 155 height 29
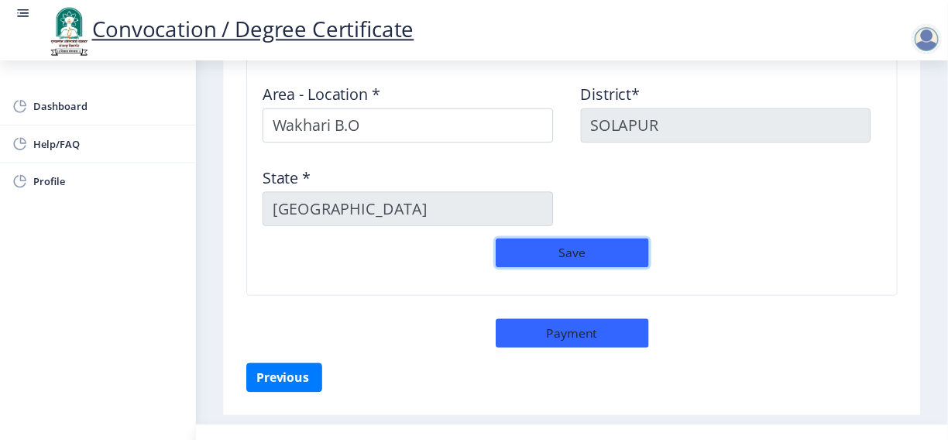
scroll to position [1419, 0]
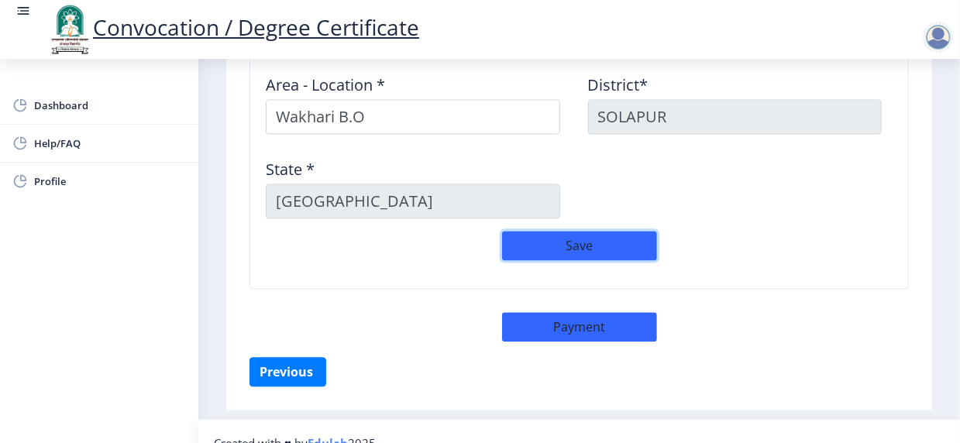
click at [560, 231] on button "Save" at bounding box center [579, 245] width 155 height 29
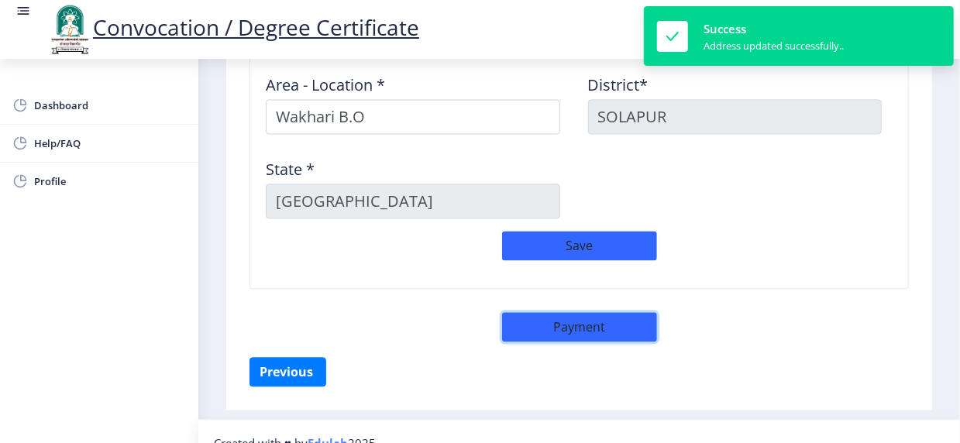
click at [579, 312] on button "Payment" at bounding box center [579, 326] width 155 height 29
select select "sealed"
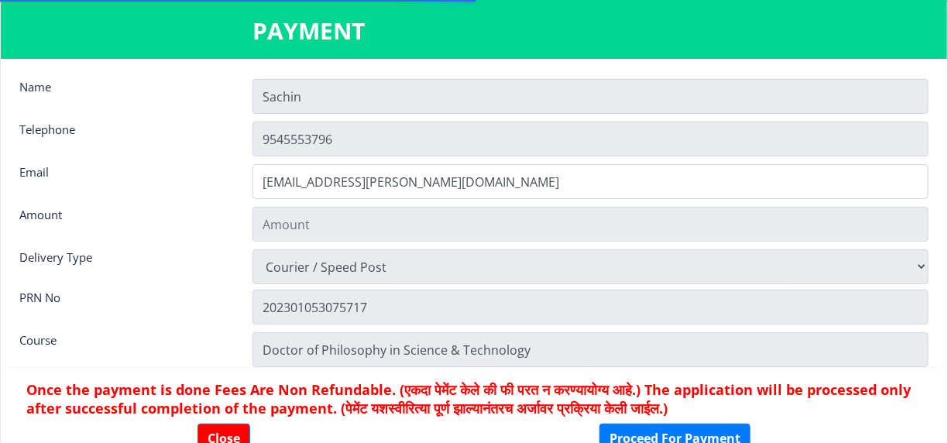
type input "1885"
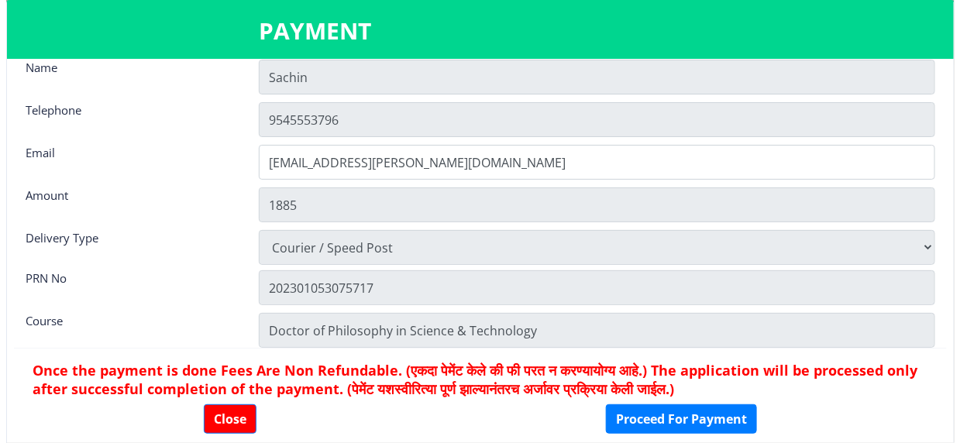
scroll to position [20, 0]
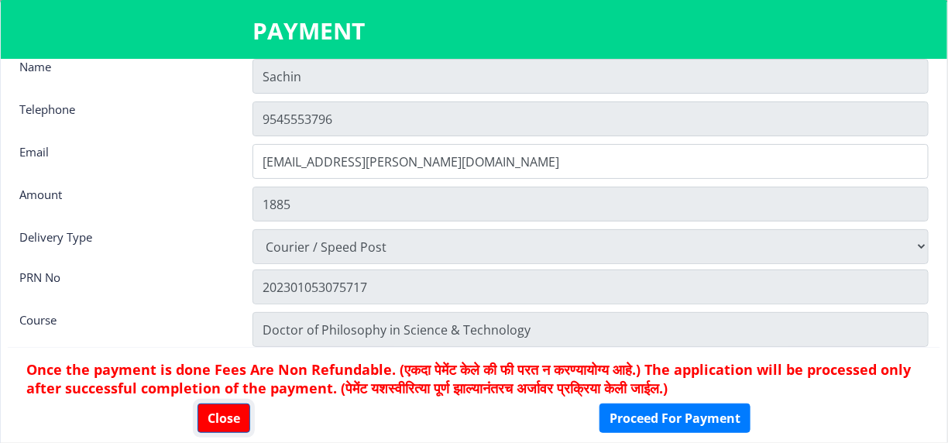
click at [226, 411] on button "Close" at bounding box center [224, 418] width 53 height 29
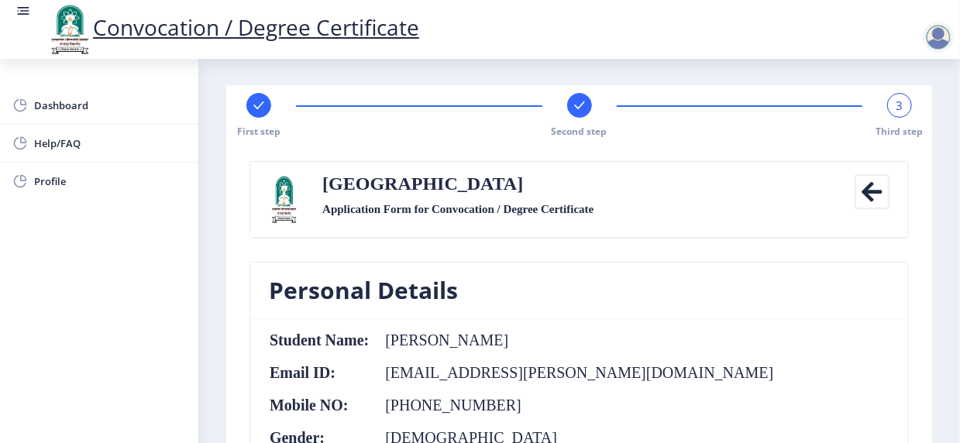
scroll to position [0, 0]
